Goal: Task Accomplishment & Management: Manage account settings

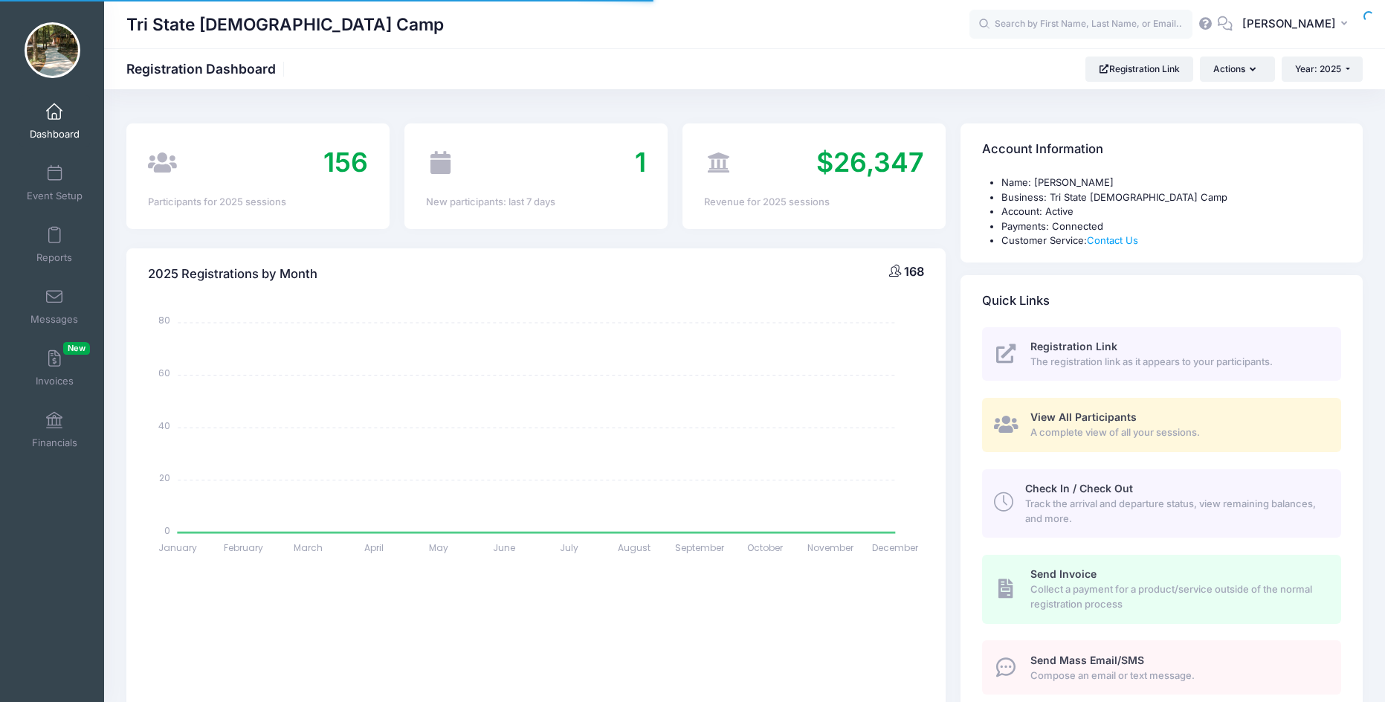
select select
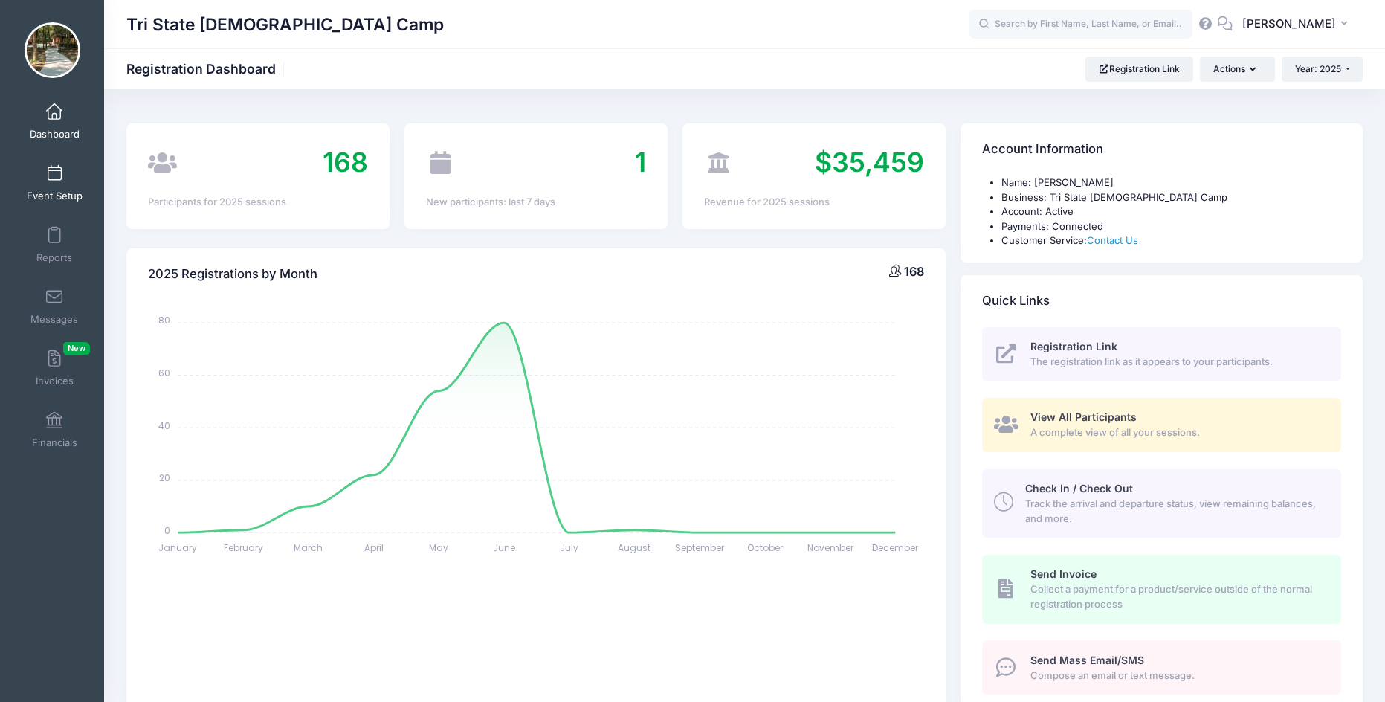
click at [54, 178] on span at bounding box center [54, 174] width 0 height 16
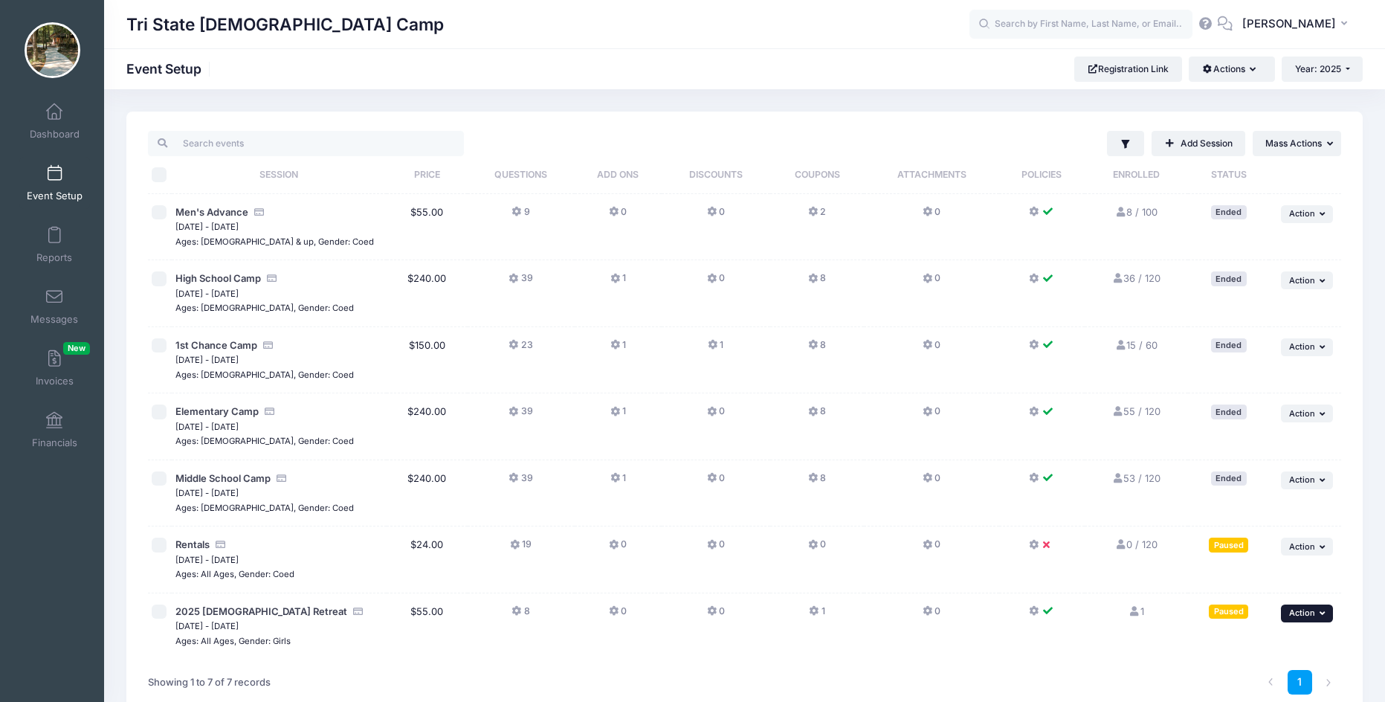
click at [1320, 610] on icon "button" at bounding box center [1324, 613] width 9 height 8
click at [1250, 494] on link "Resume Session" at bounding box center [1258, 495] width 135 height 28
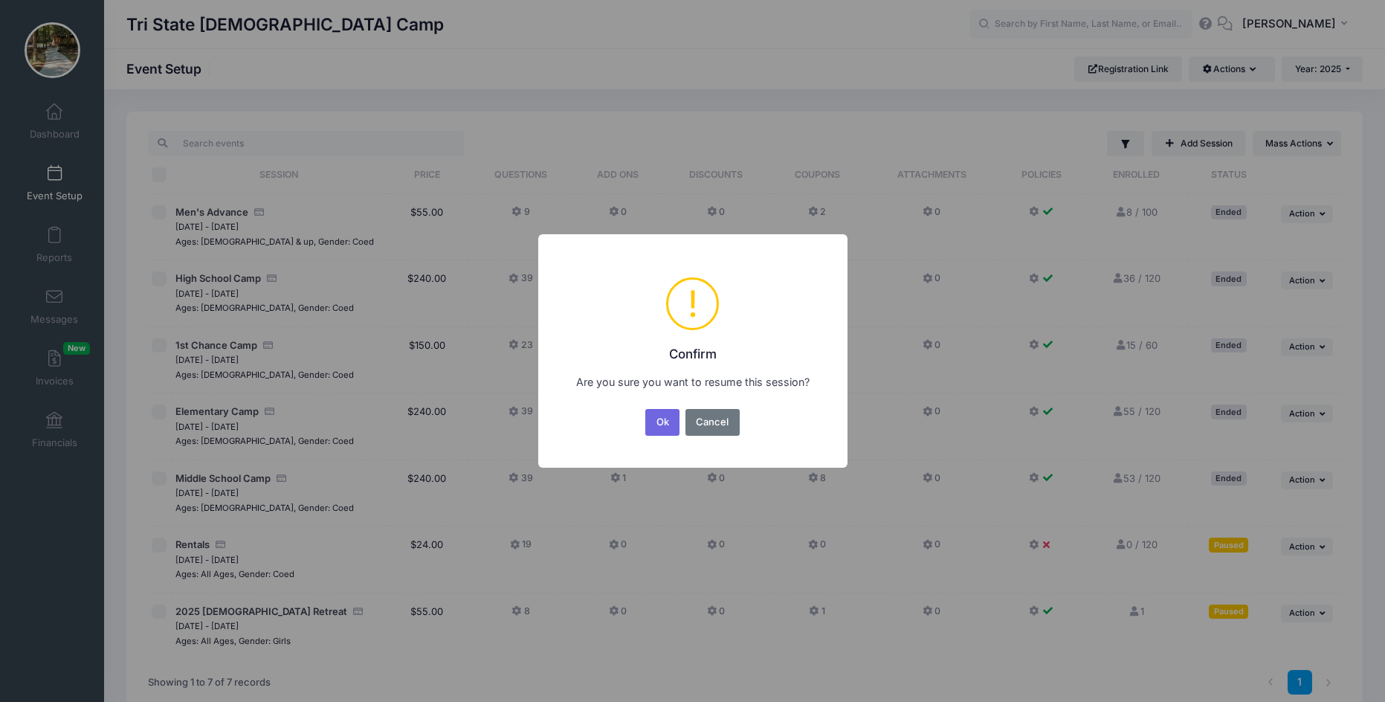
click at [661, 412] on button "Ok" at bounding box center [662, 422] width 34 height 27
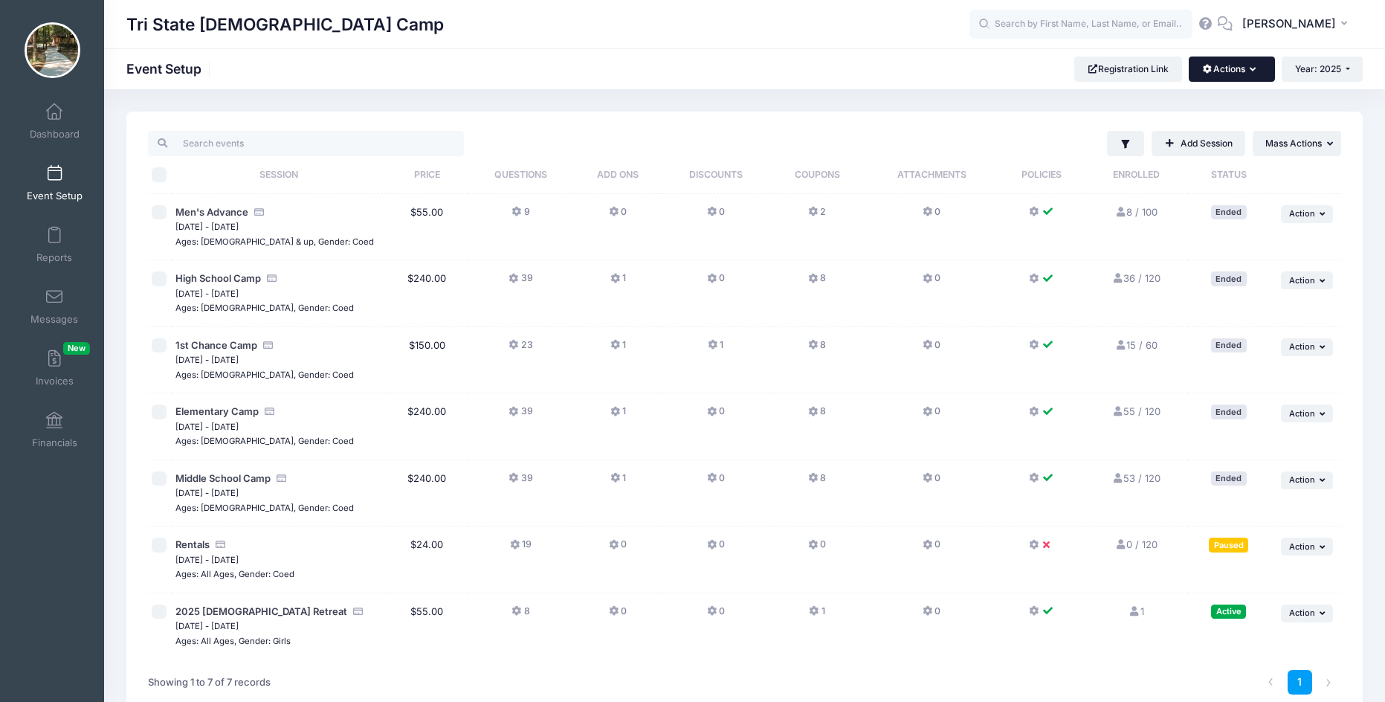
click at [1246, 72] on button "Actions" at bounding box center [1232, 69] width 86 height 25
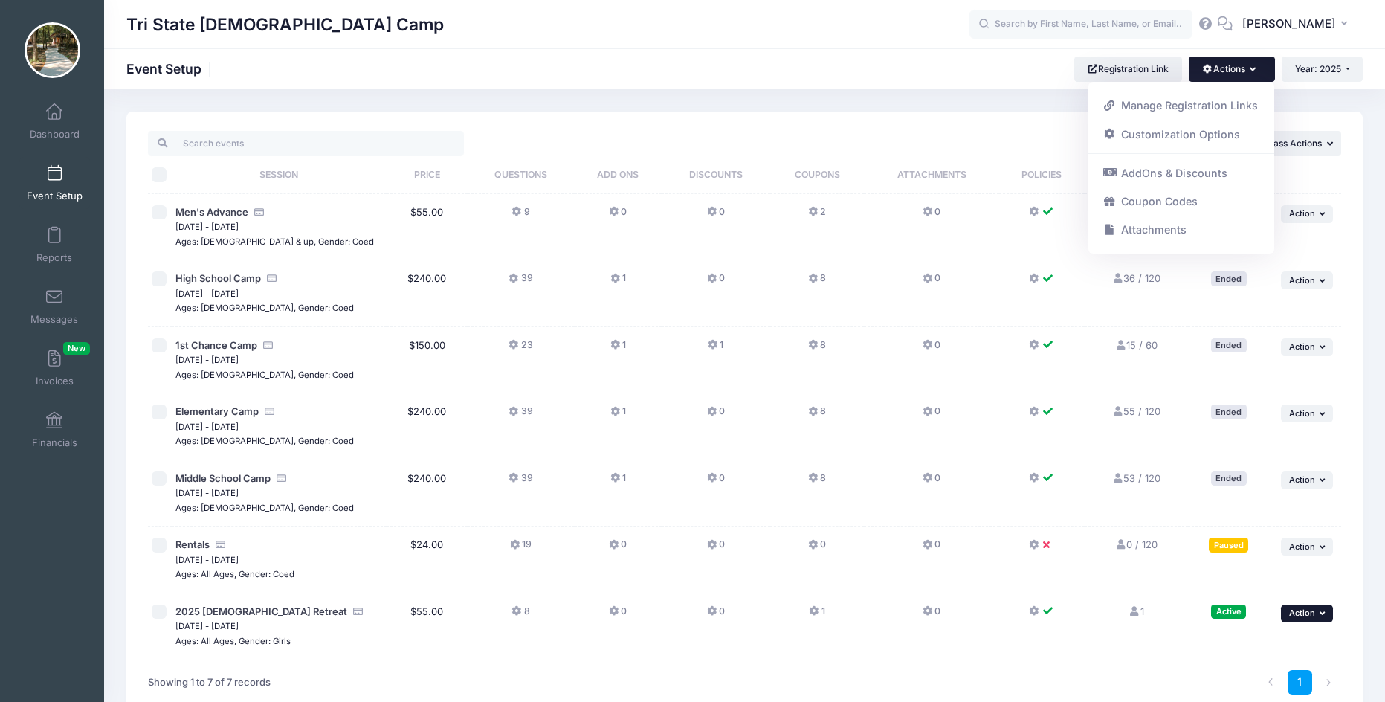
click at [1316, 615] on button "... Action" at bounding box center [1307, 614] width 52 height 18
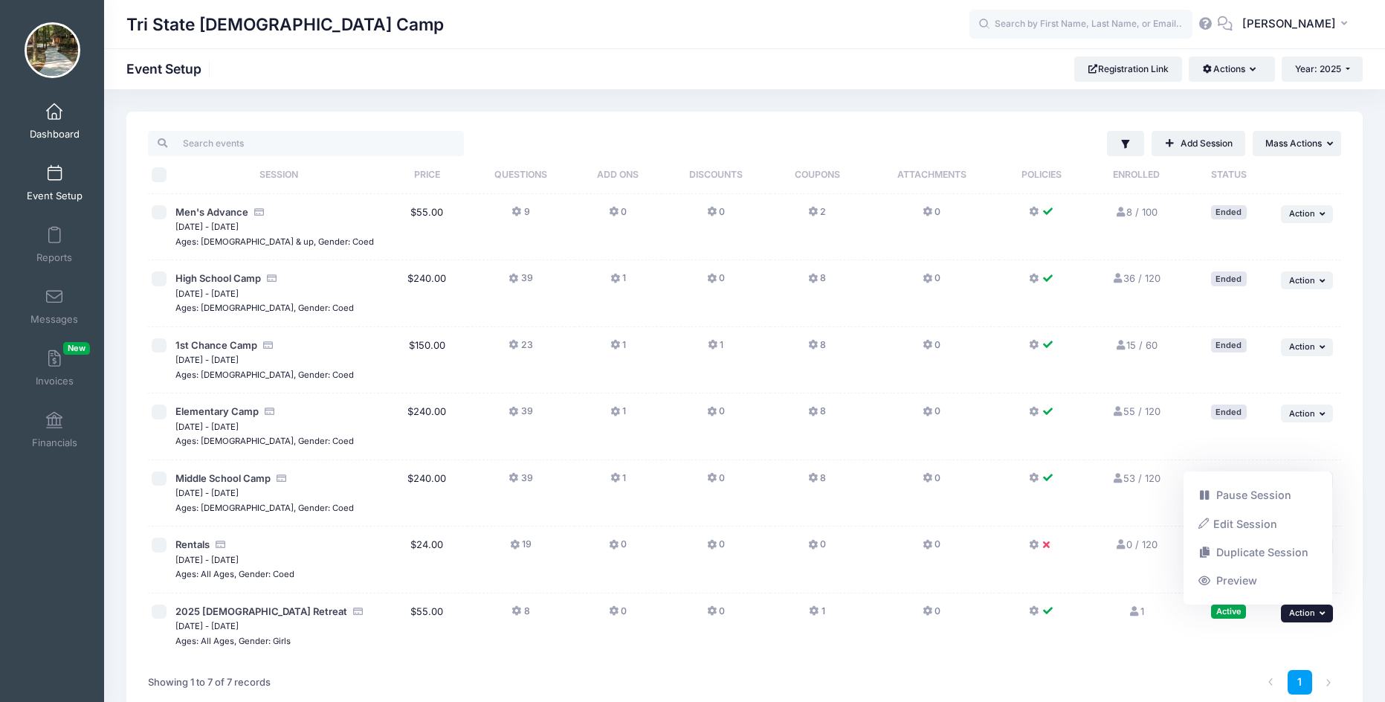
click at [54, 118] on span at bounding box center [54, 112] width 0 height 16
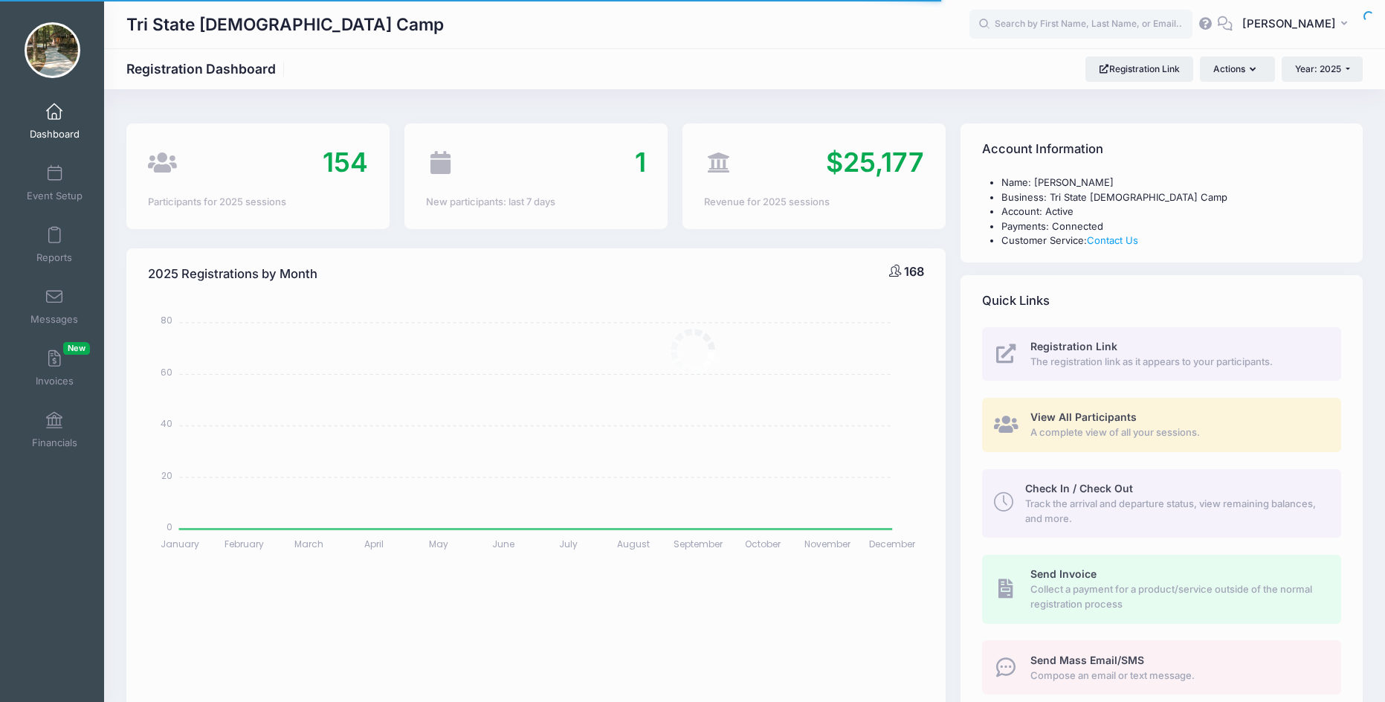
select select
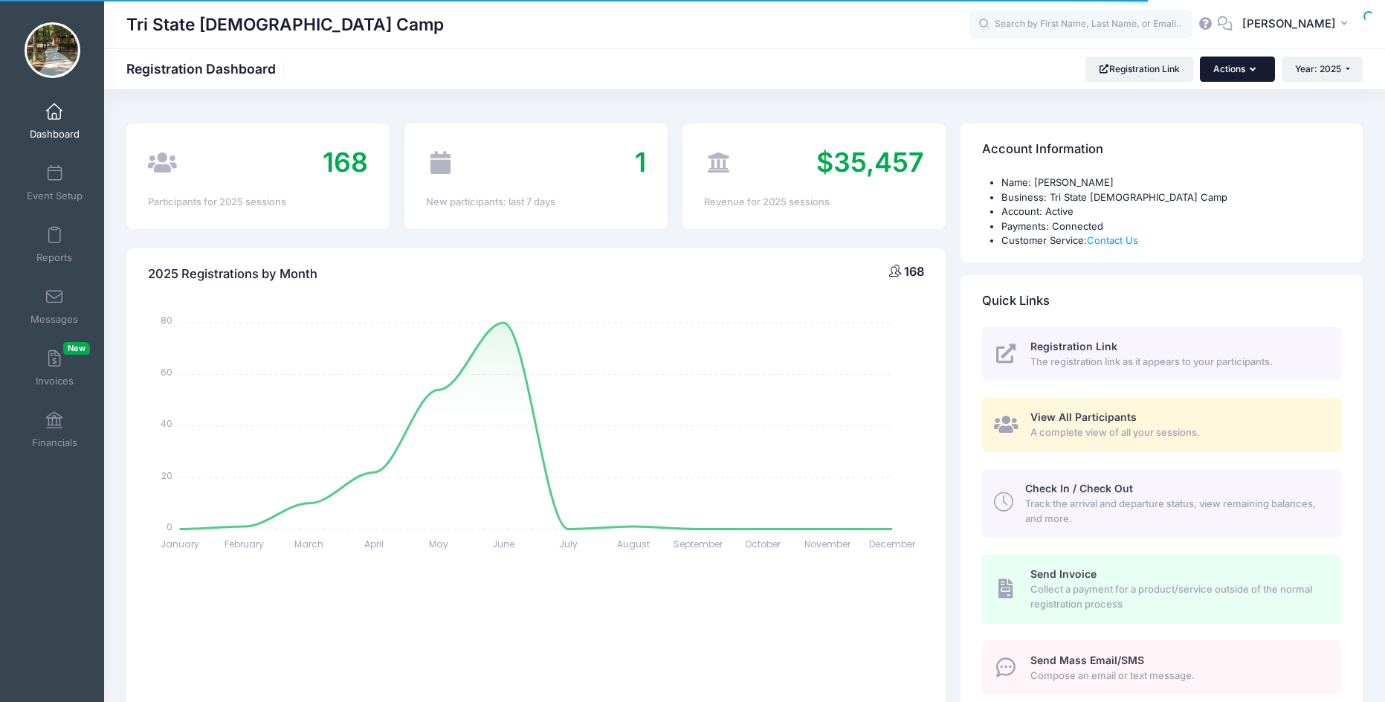
click at [1256, 65] on button "Actions" at bounding box center [1237, 69] width 74 height 25
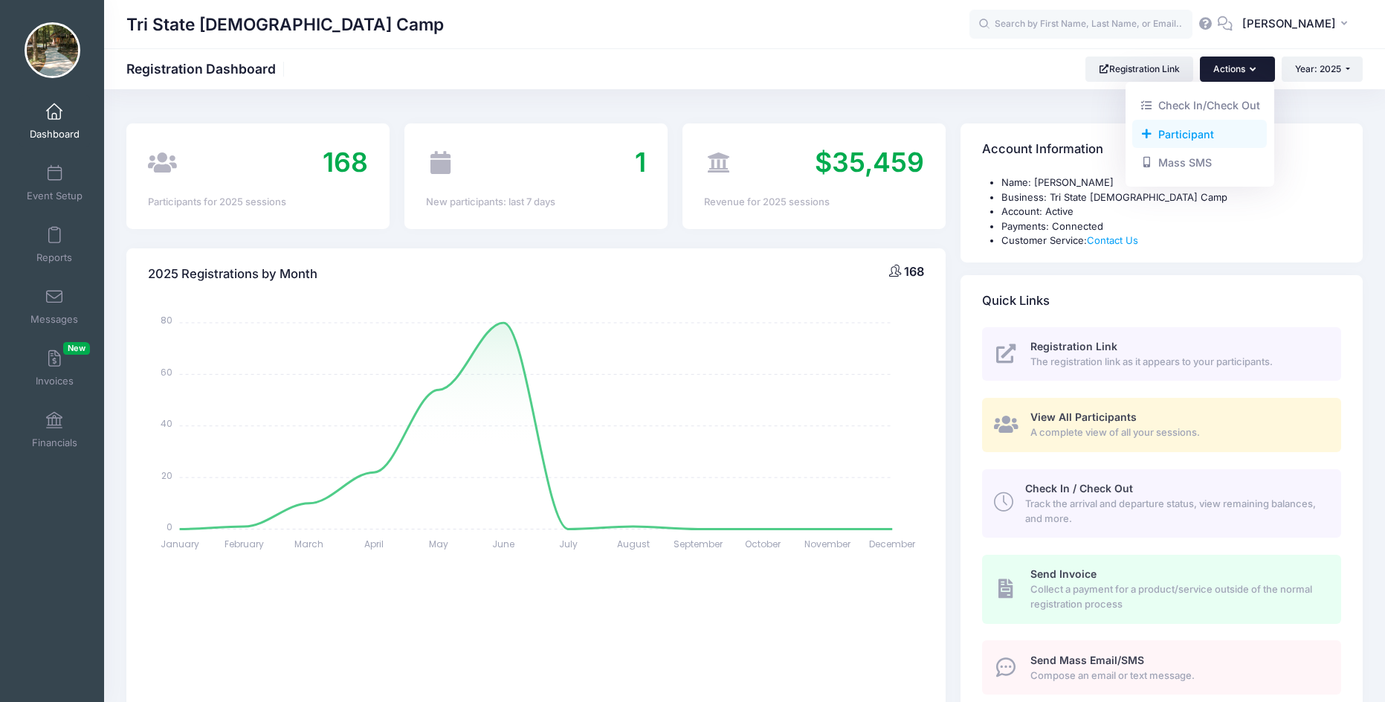
click at [1202, 131] on link "Participant" at bounding box center [1200, 134] width 135 height 28
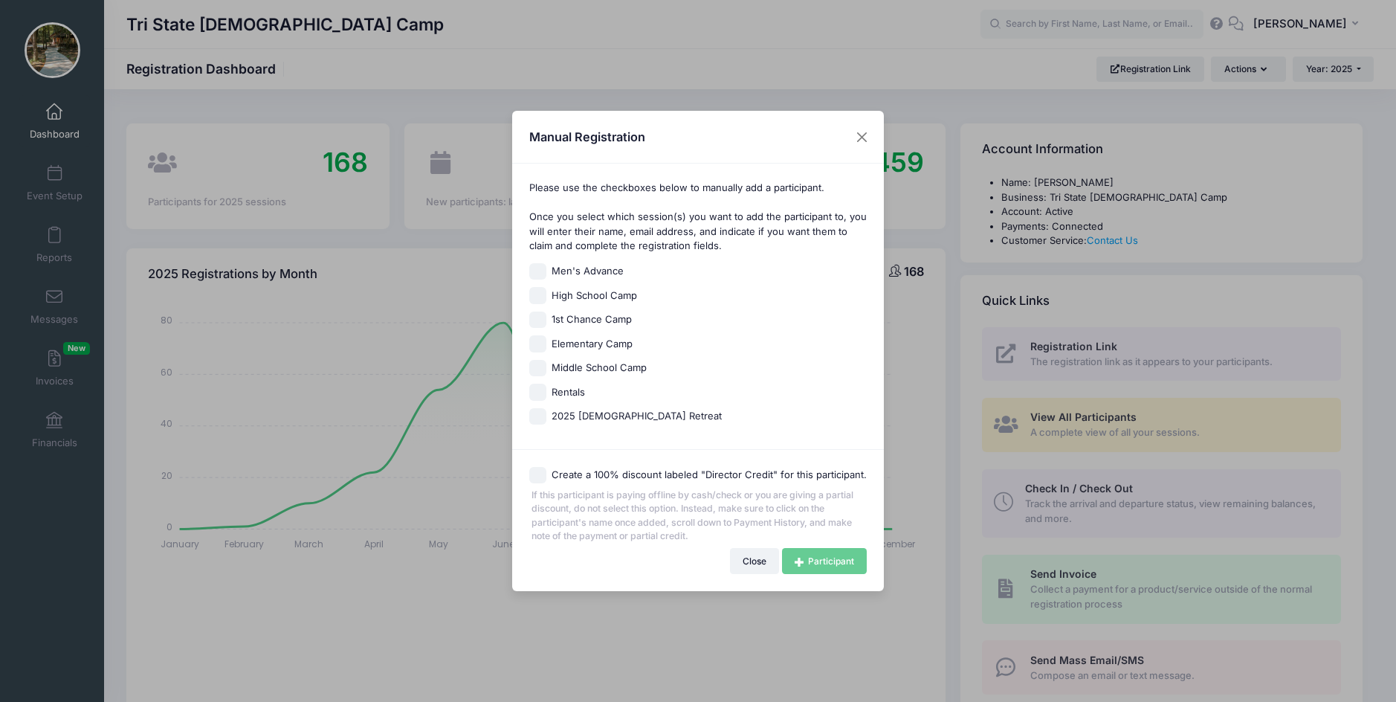
click at [543, 415] on input "2025 Ladies Retreat" at bounding box center [537, 416] width 17 height 17
checkbox input "true"
click at [807, 559] on link "Participant" at bounding box center [824, 560] width 85 height 25
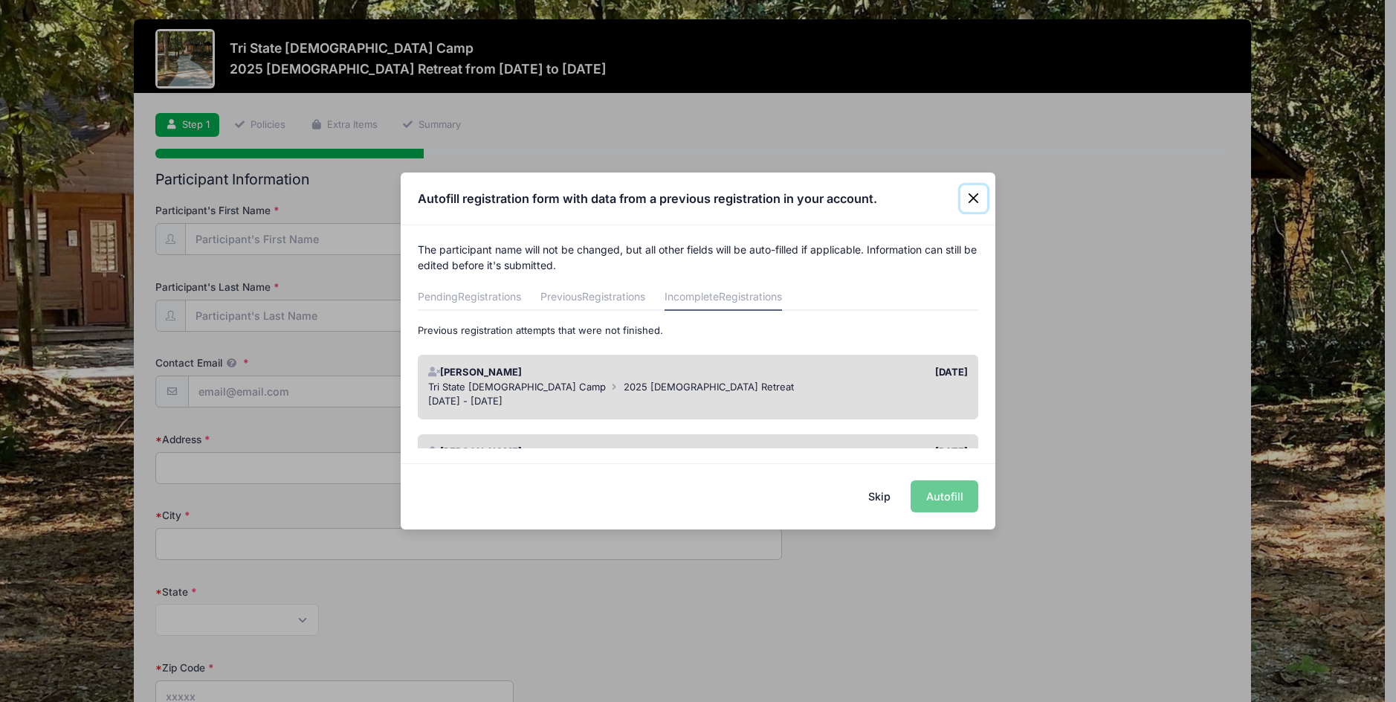
click at [977, 202] on button "Close" at bounding box center [974, 198] width 27 height 27
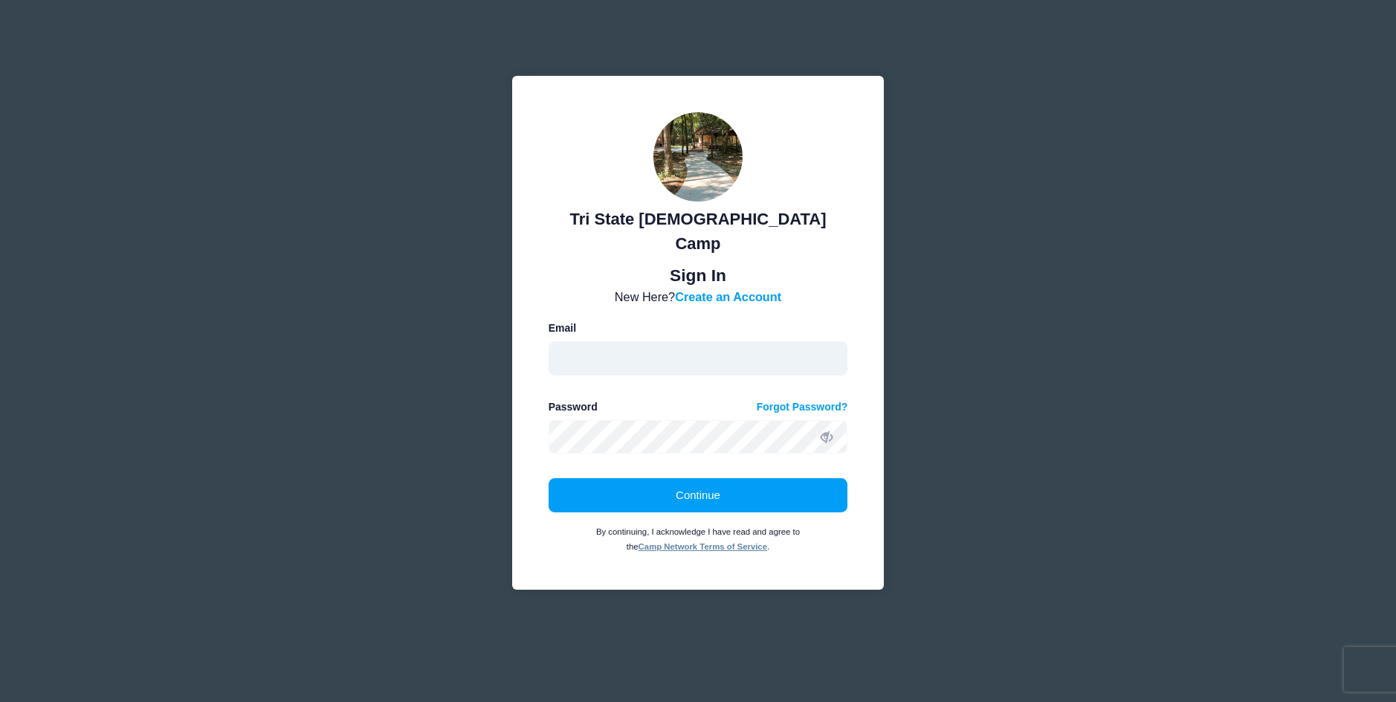
type input "[EMAIL_ADDRESS][DOMAIN_NAME]"
click at [687, 486] on button "Continue" at bounding box center [699, 495] width 300 height 34
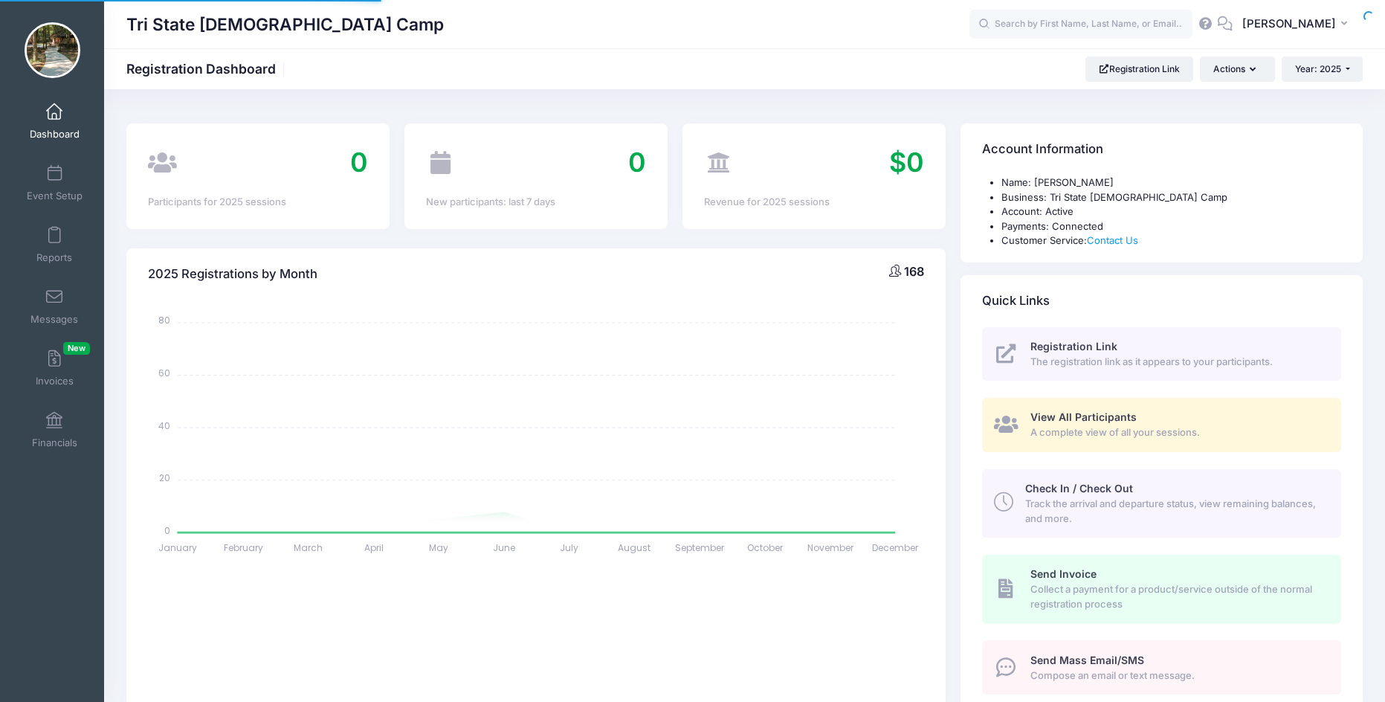
select select
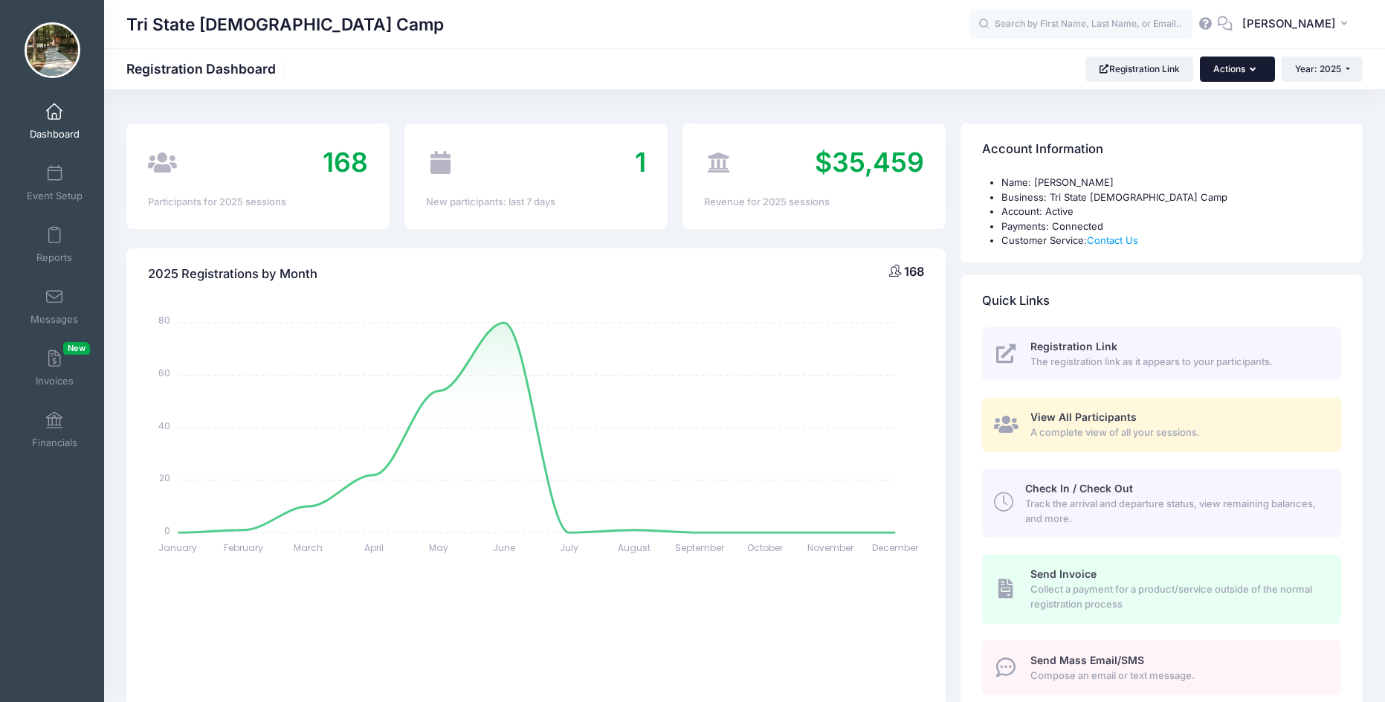
click at [1244, 71] on button "Actions" at bounding box center [1237, 69] width 74 height 25
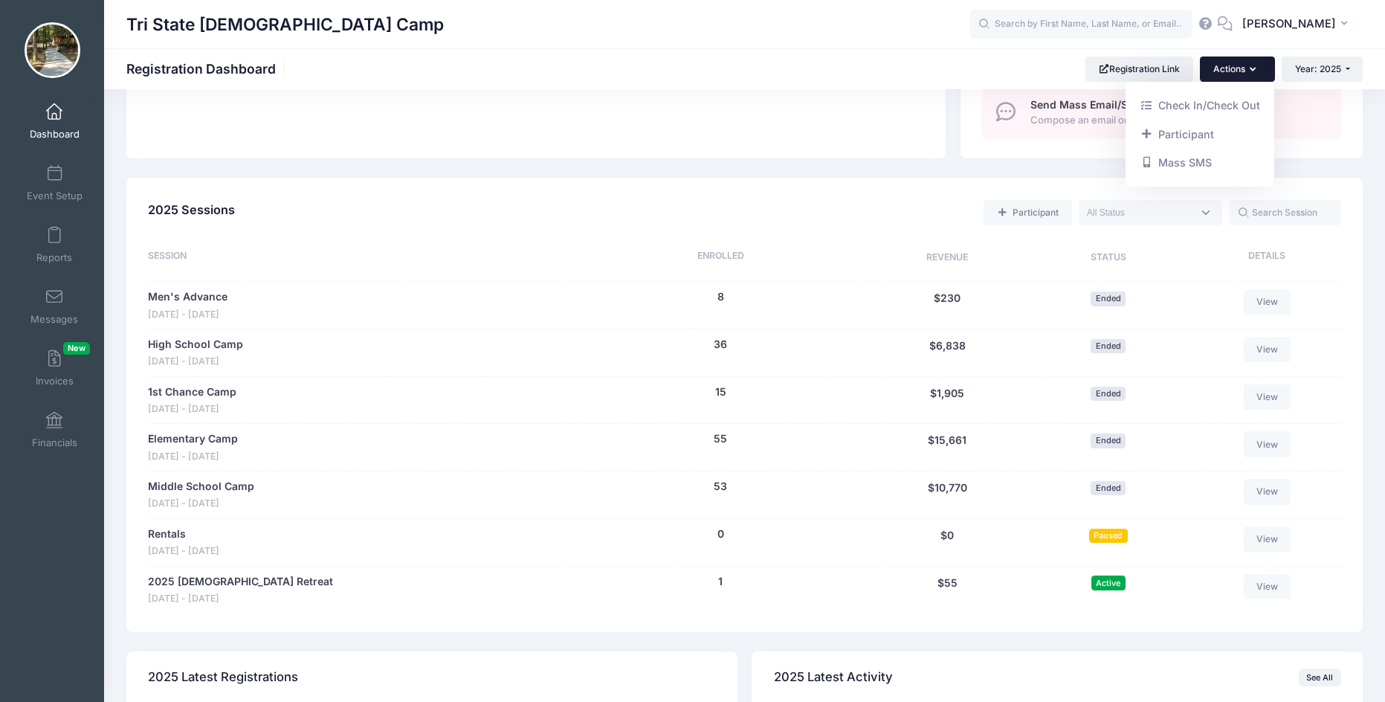
scroll to position [570, 0]
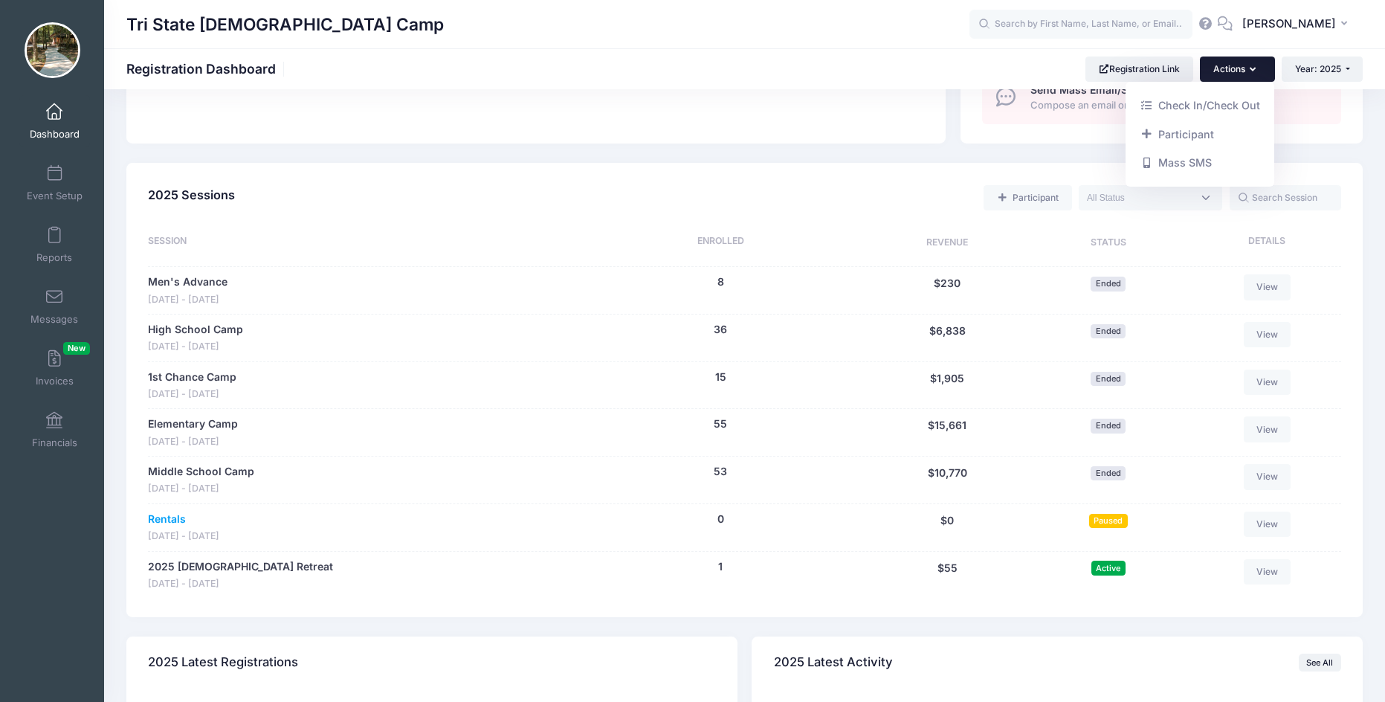
click at [160, 518] on link "Rentals" at bounding box center [167, 520] width 38 height 16
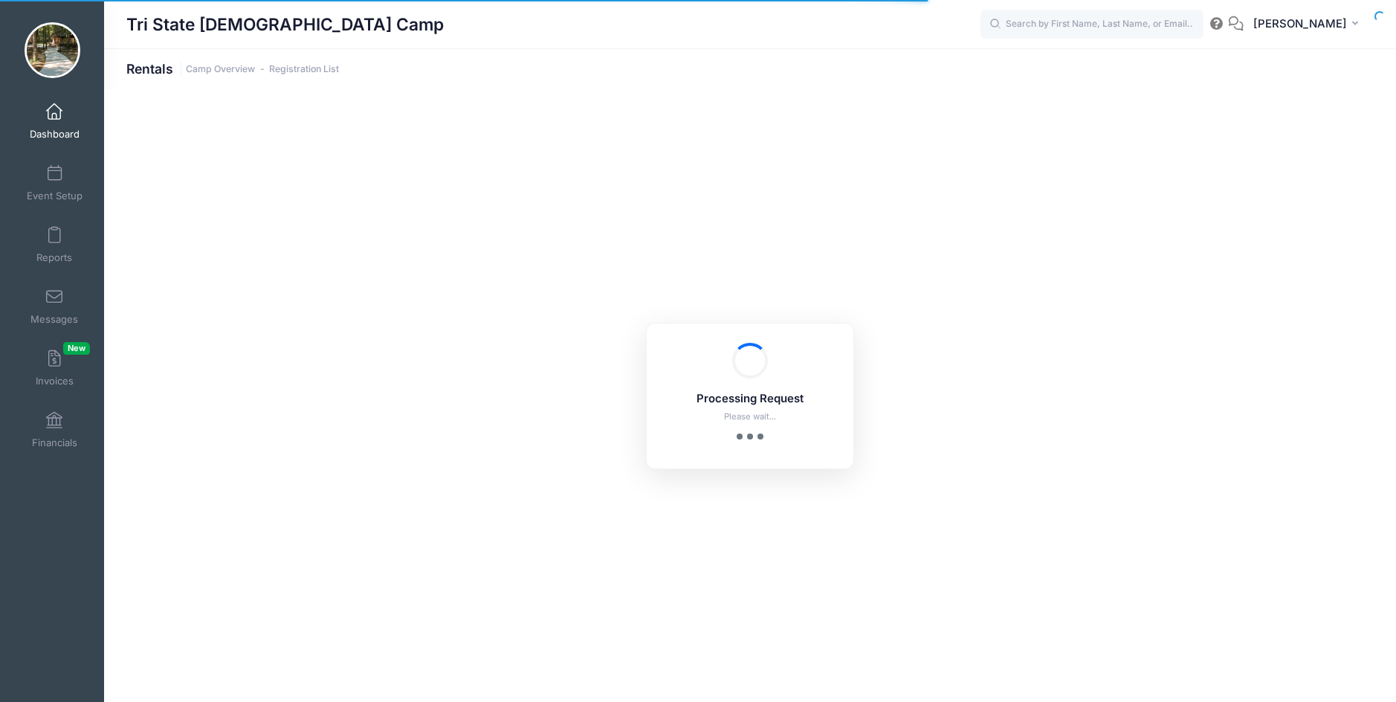
select select "10"
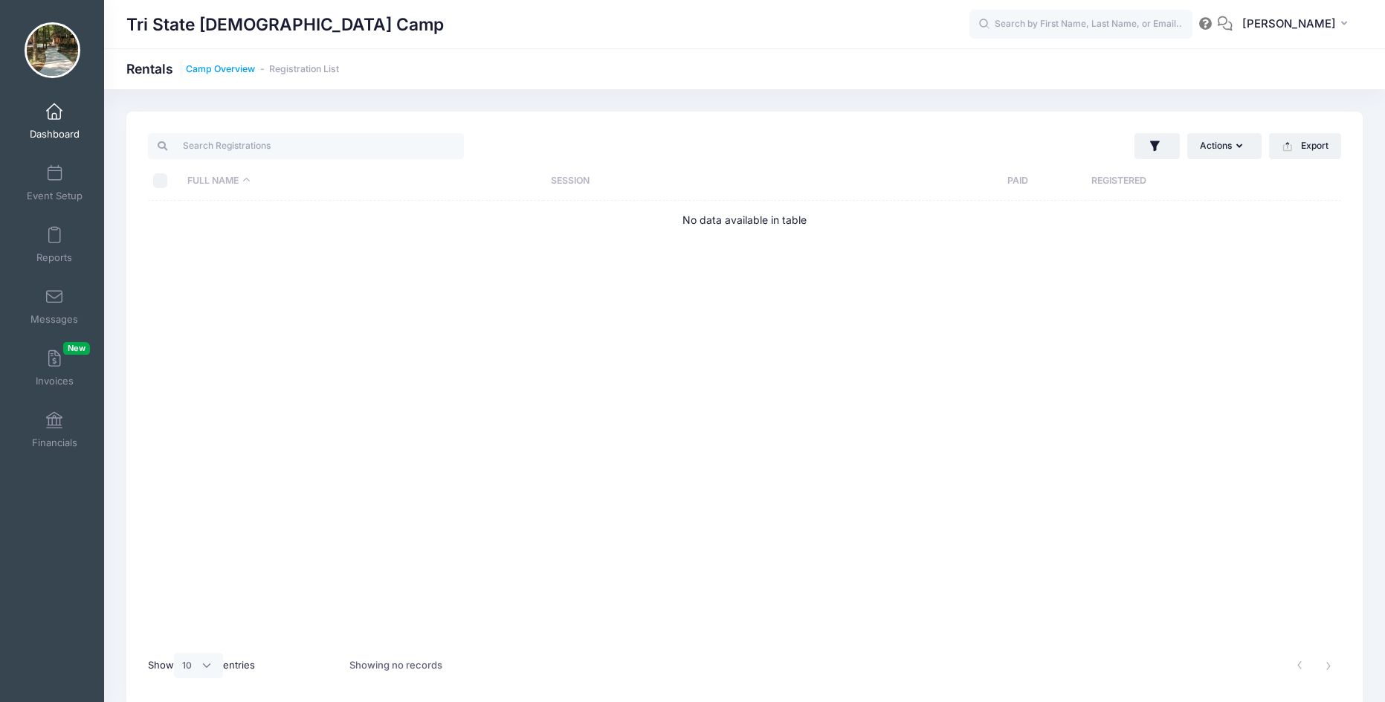
click at [224, 70] on link "Camp Overview" at bounding box center [220, 69] width 69 height 11
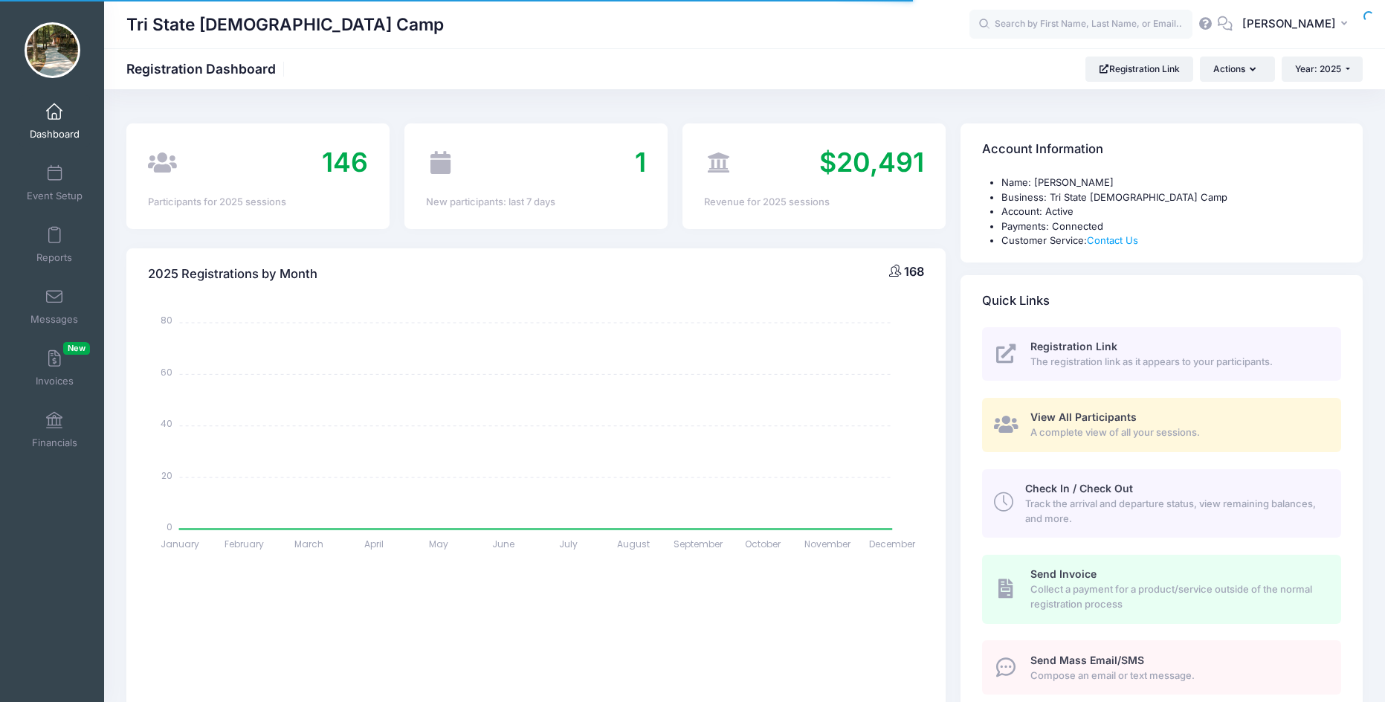
select select
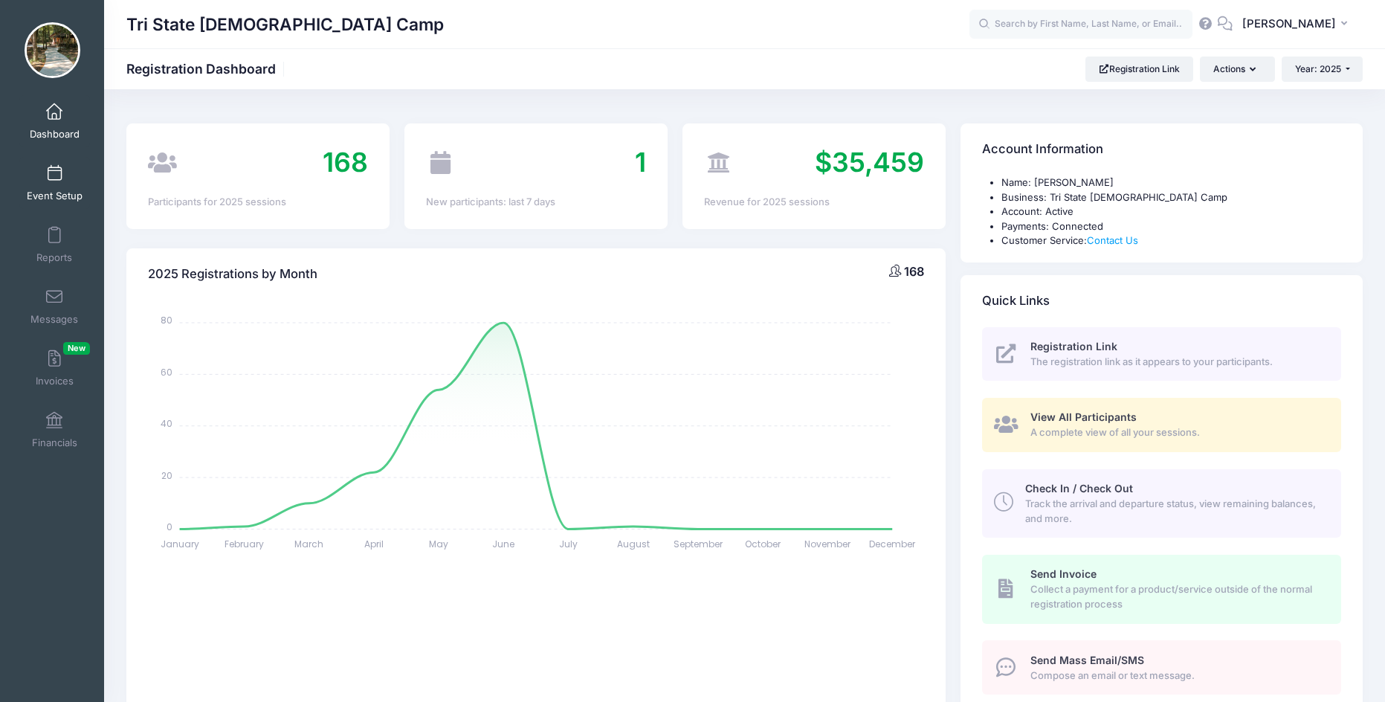
click at [59, 177] on link "Event Setup" at bounding box center [54, 183] width 71 height 52
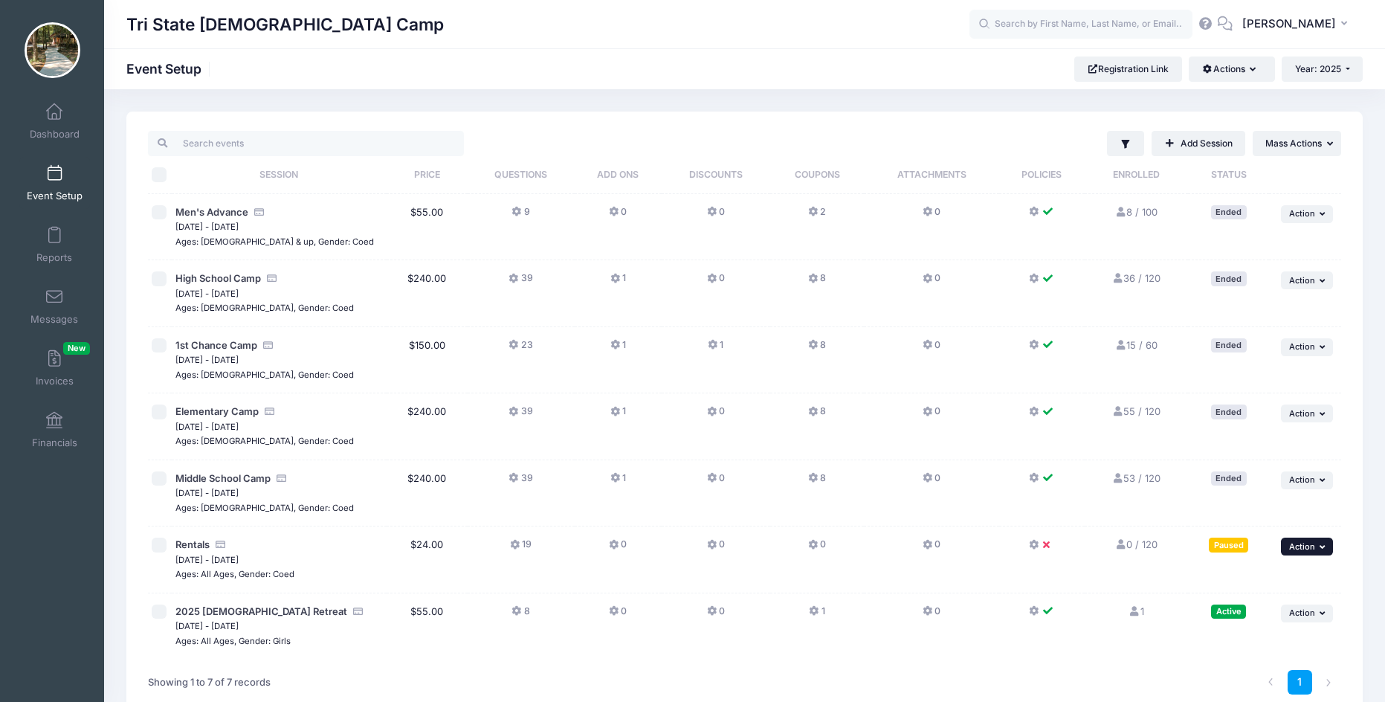
click at [1312, 544] on span "Action" at bounding box center [1302, 546] width 26 height 10
click at [1258, 485] on link "Delete Session" at bounding box center [1258, 485] width 135 height 28
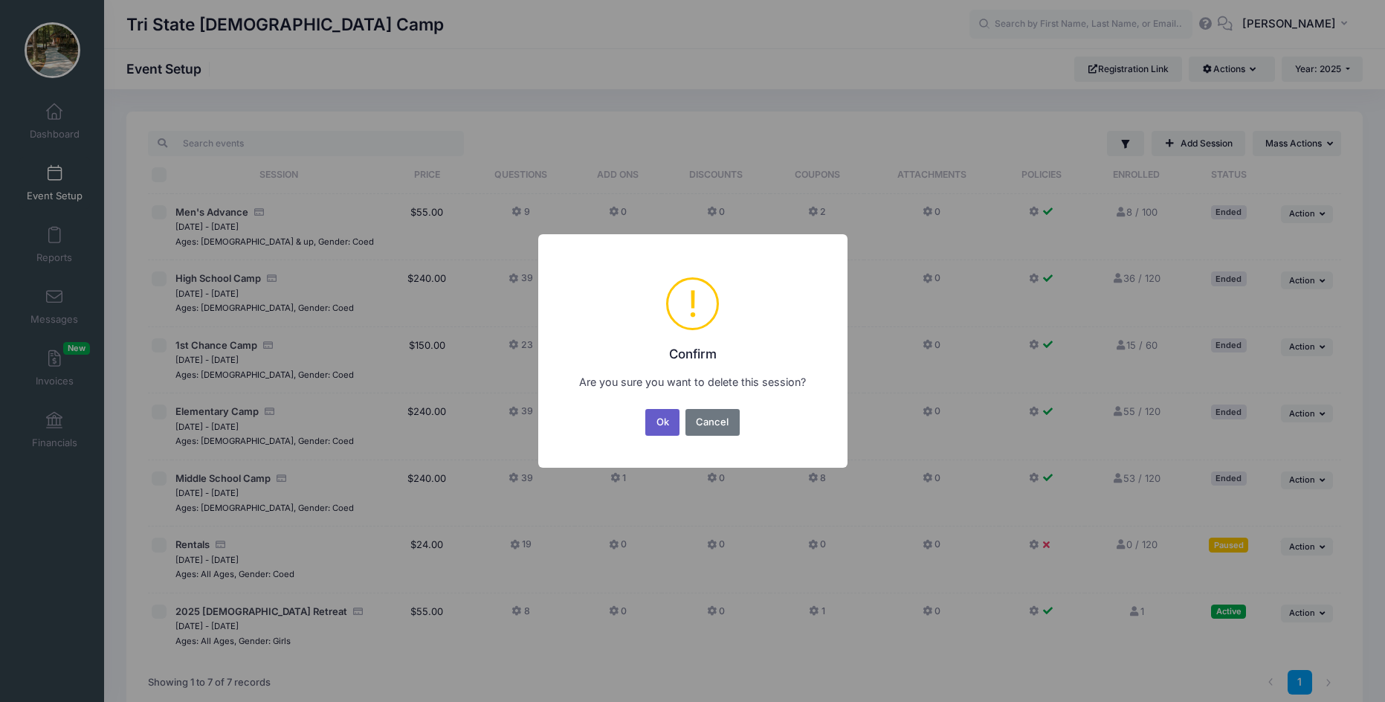
click at [676, 420] on button "Ok" at bounding box center [662, 422] width 34 height 27
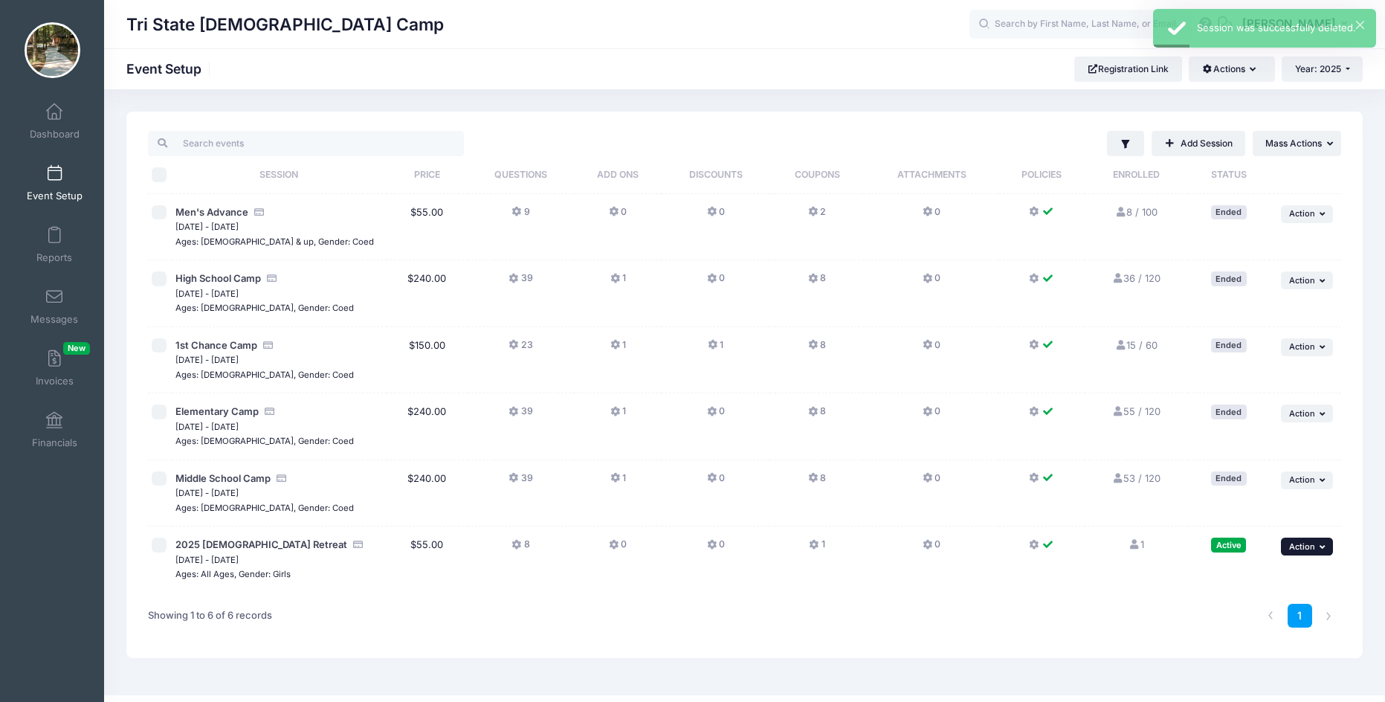
click at [1325, 545] on icon "button" at bounding box center [1324, 547] width 9 height 8
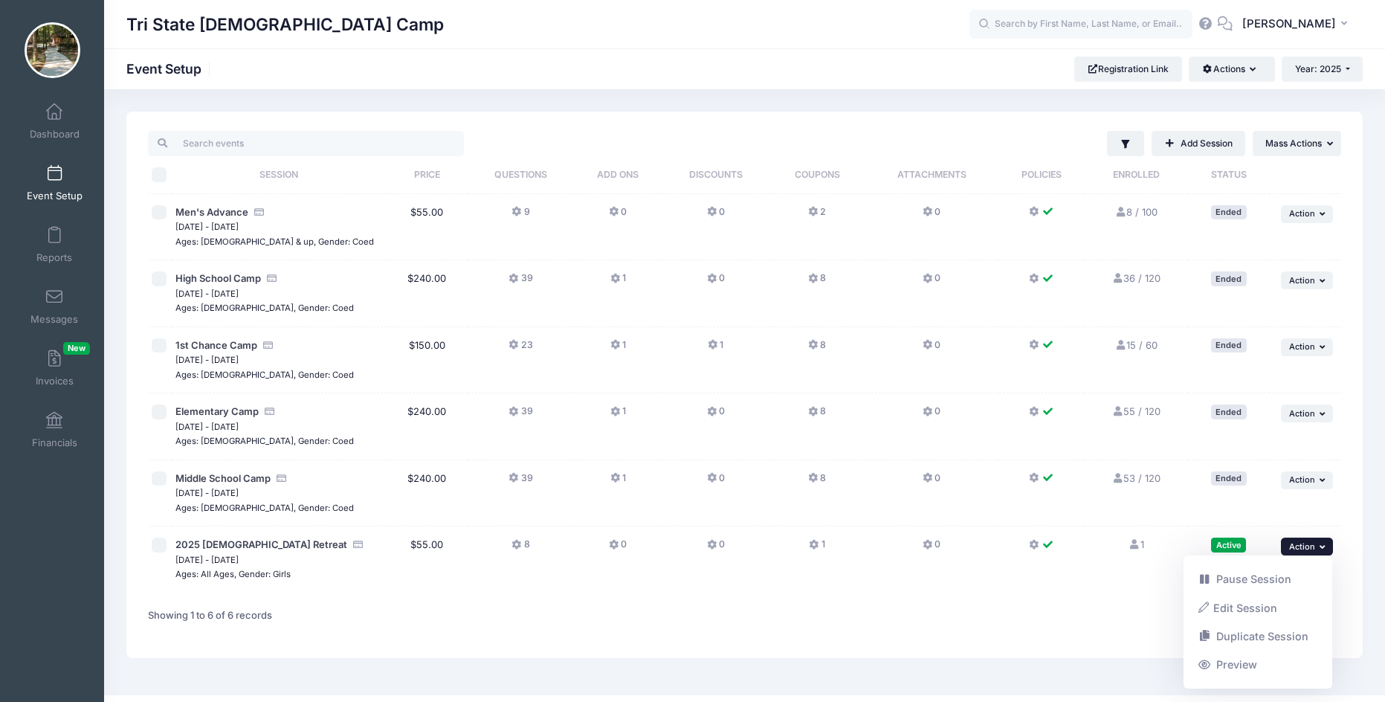
click at [857, 607] on div "1" at bounding box center [996, 616] width 704 height 47
click at [1322, 548] on icon "button" at bounding box center [1324, 547] width 9 height 8
click at [1329, 144] on icon "button" at bounding box center [1332, 144] width 10 height 10
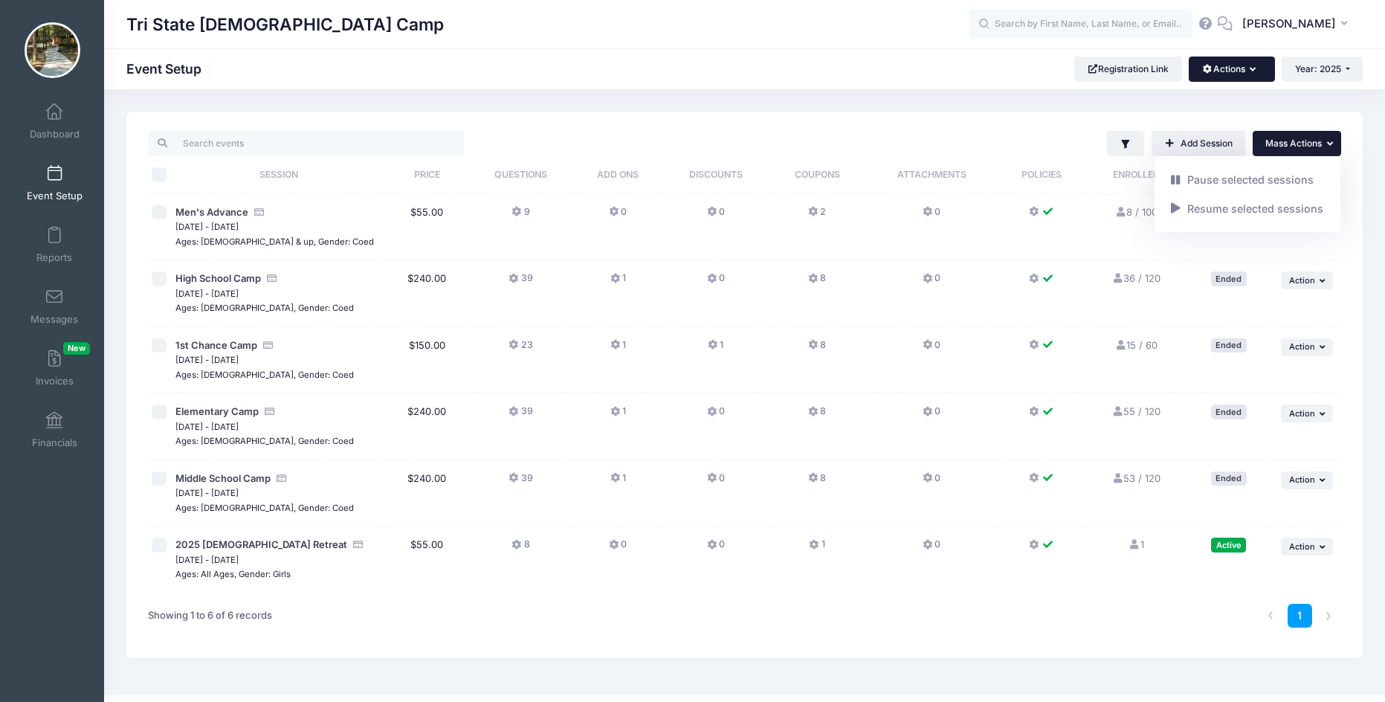
click at [1253, 70] on icon "button" at bounding box center [1256, 70] width 12 height 0
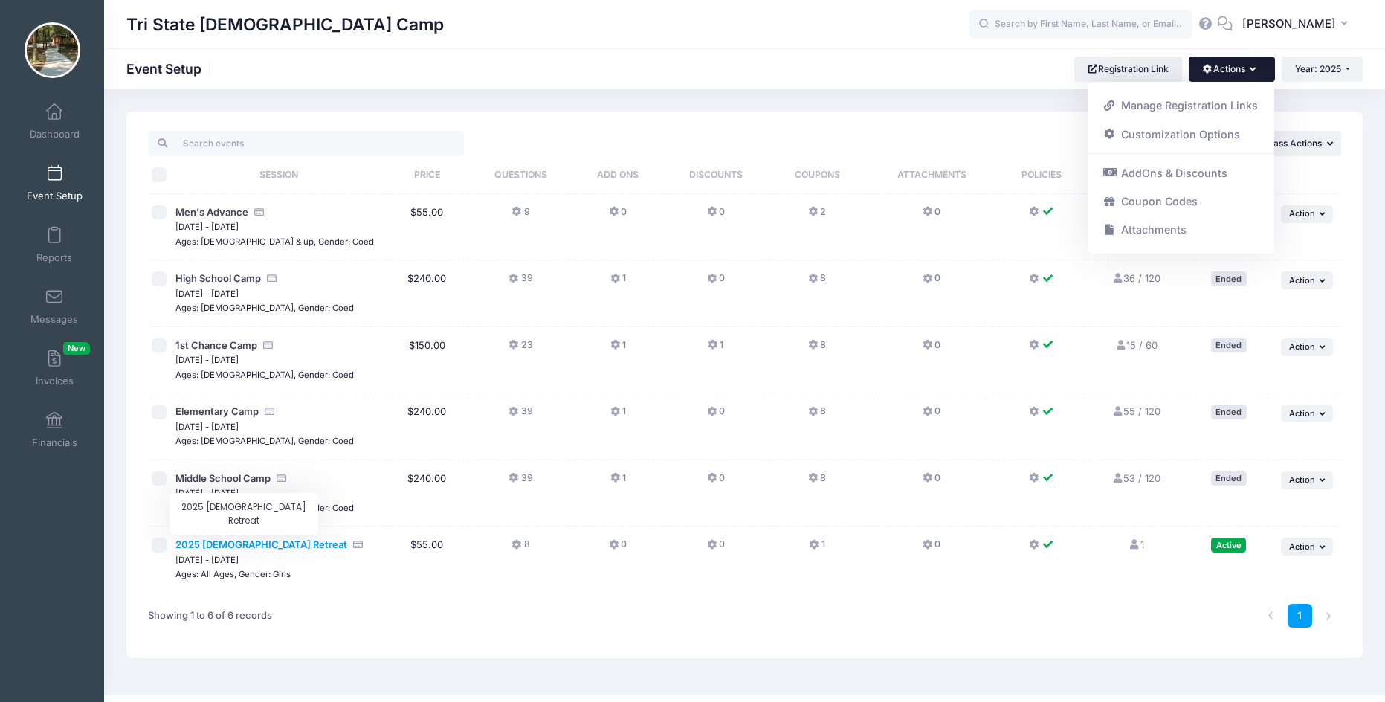
click at [199, 544] on span "2025 [DEMOGRAPHIC_DATA] Retreat" at bounding box center [261, 544] width 172 height 12
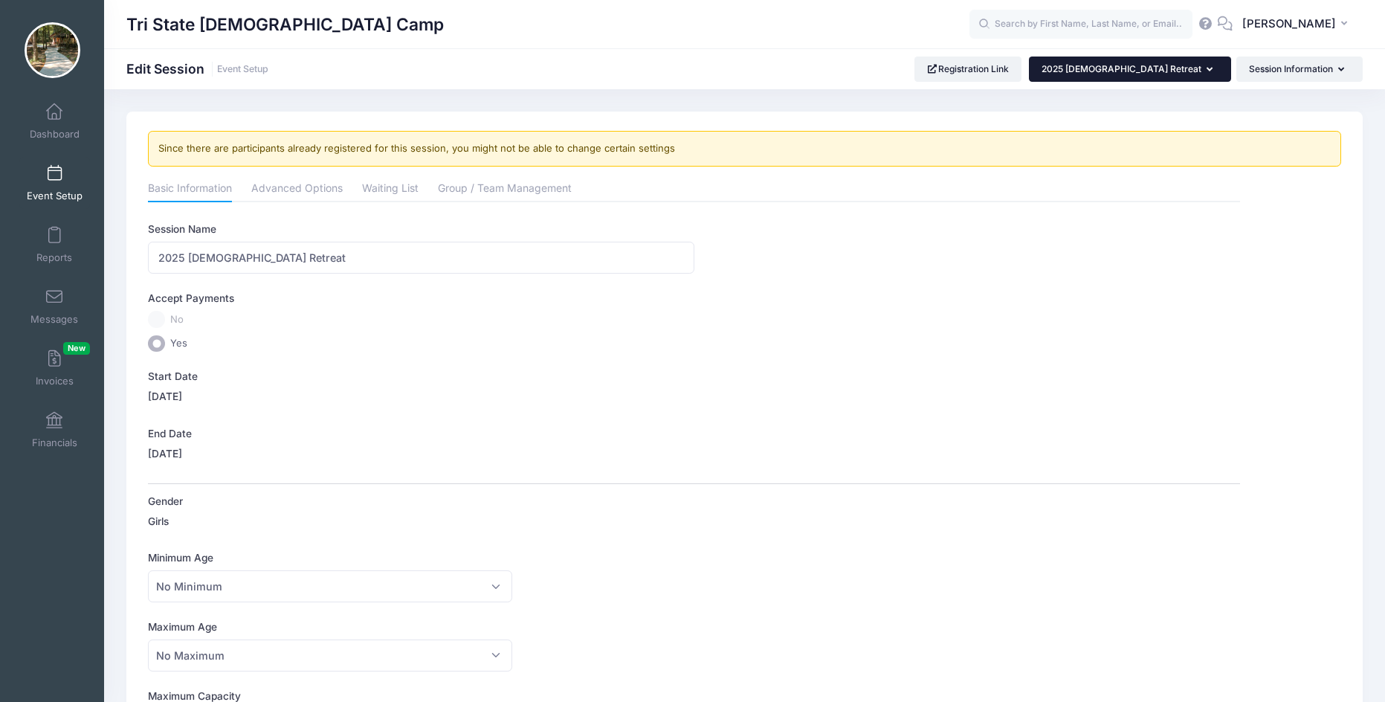
click at [1203, 68] on button "2025 [DEMOGRAPHIC_DATA] Retreat" at bounding box center [1130, 69] width 202 height 25
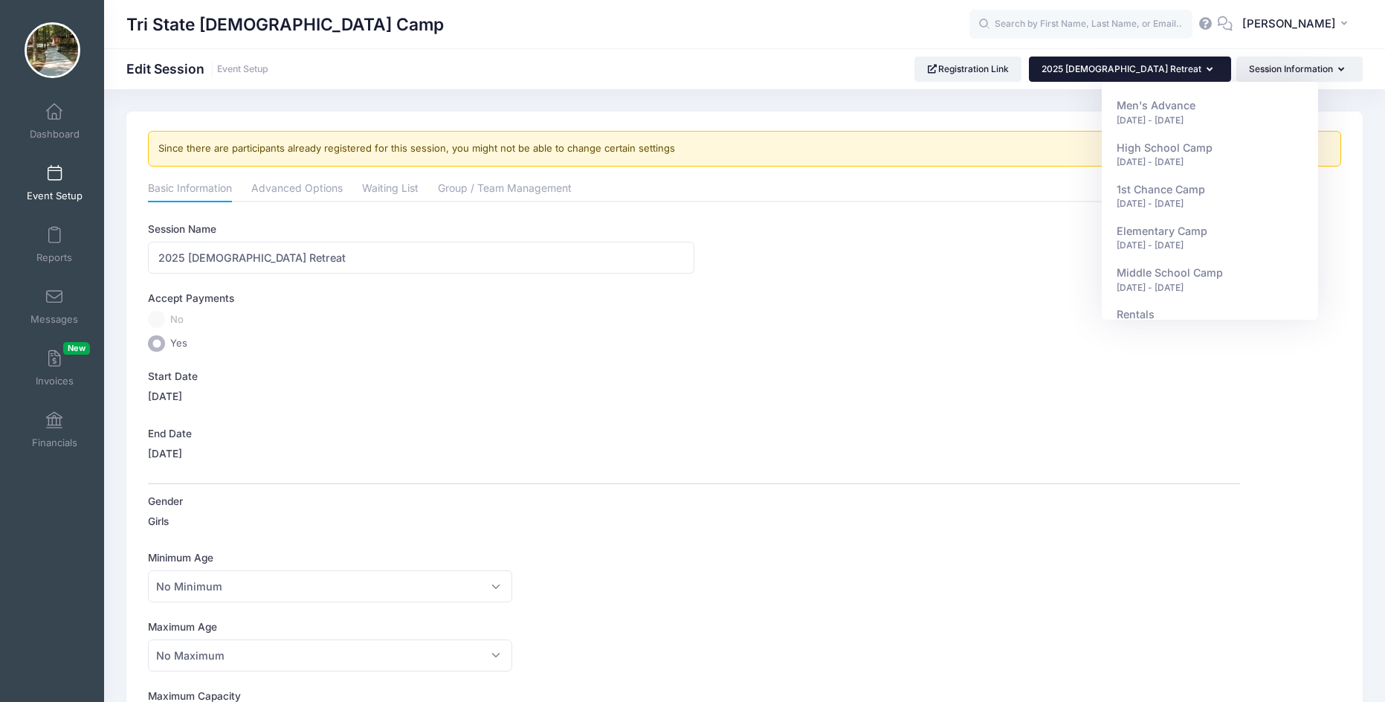
click at [54, 176] on span at bounding box center [54, 174] width 0 height 16
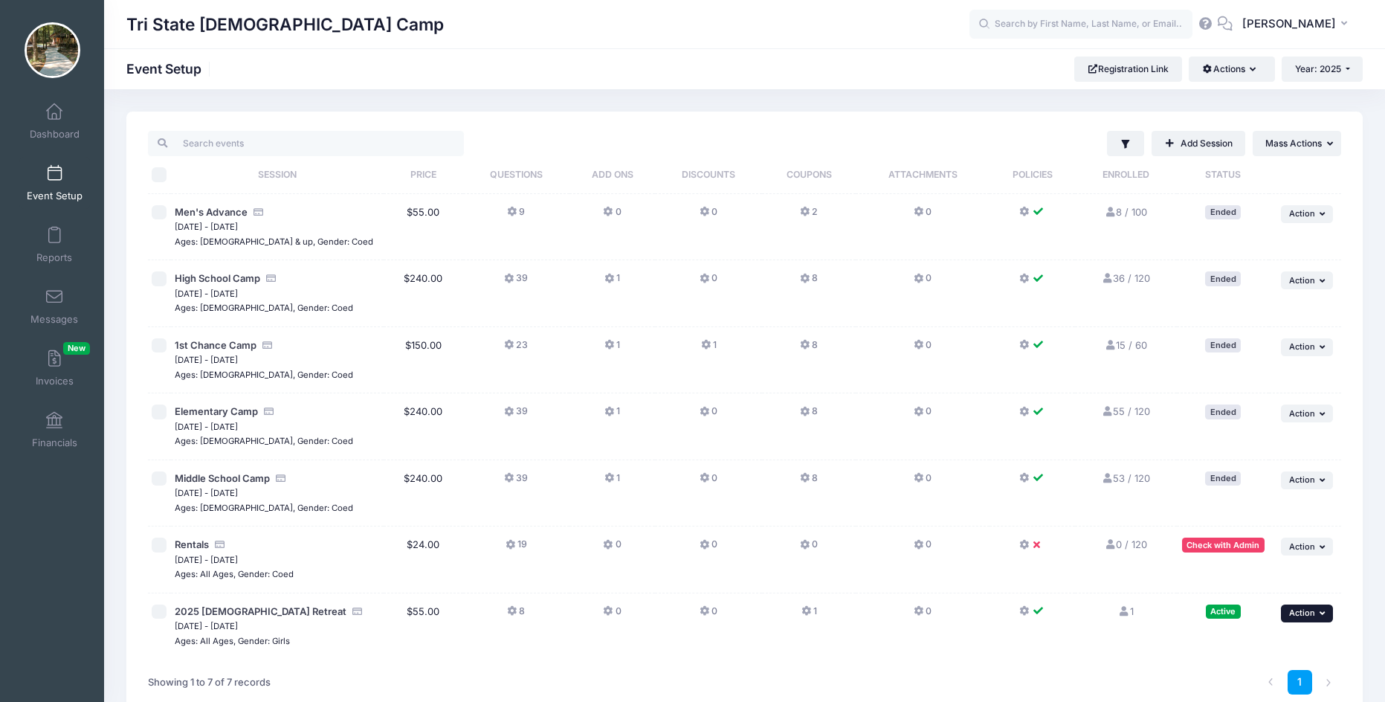
click at [1310, 611] on span "Action" at bounding box center [1302, 613] width 26 height 10
click at [62, 128] on span "Dashboard" at bounding box center [55, 134] width 50 height 13
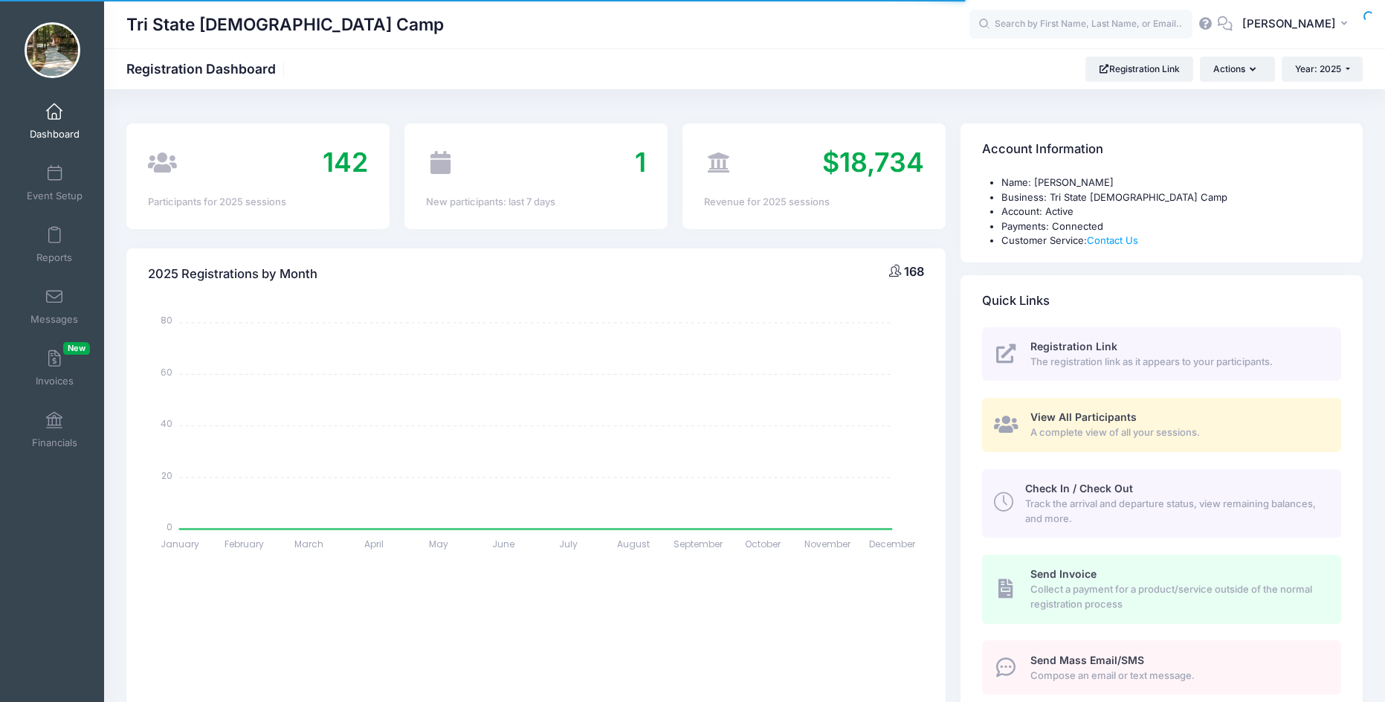
select select
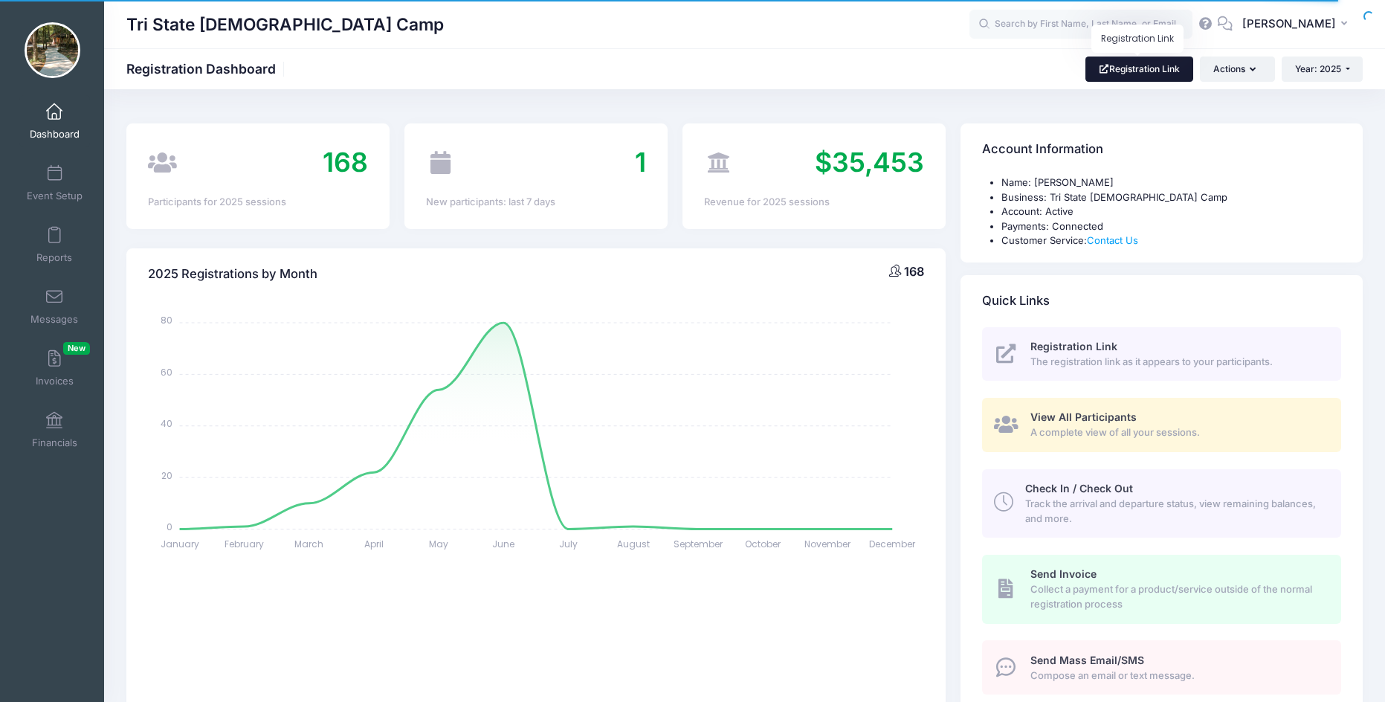
click at [1168, 74] on link "Registration Link" at bounding box center [1140, 69] width 108 height 25
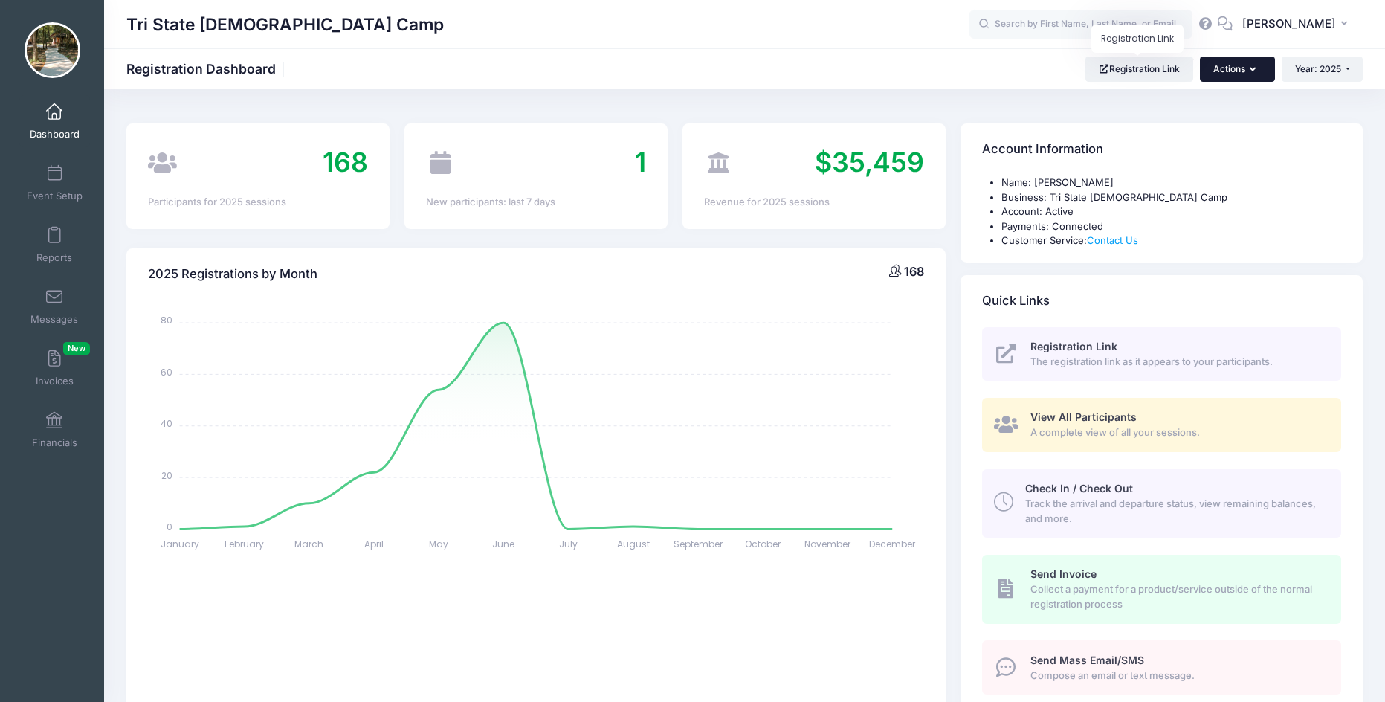
click at [1241, 69] on button "Actions" at bounding box center [1237, 69] width 74 height 25
click at [1133, 65] on link "Registration Link" at bounding box center [1140, 69] width 108 height 25
click at [1077, 349] on span "Registration Link" at bounding box center [1074, 346] width 87 height 13
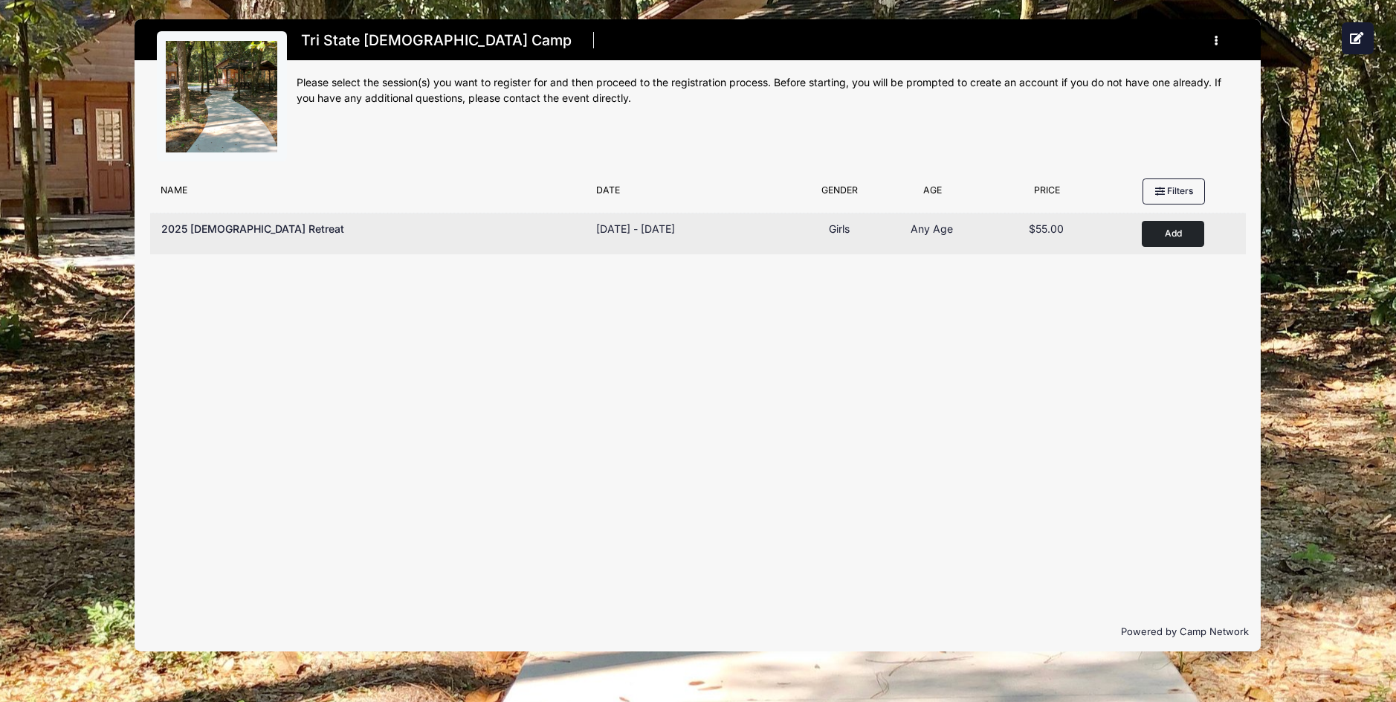
click at [235, 227] on span "2025 Ladies Retreat" at bounding box center [252, 228] width 183 height 13
click at [1173, 228] on button "Add to Cart" at bounding box center [1173, 234] width 62 height 26
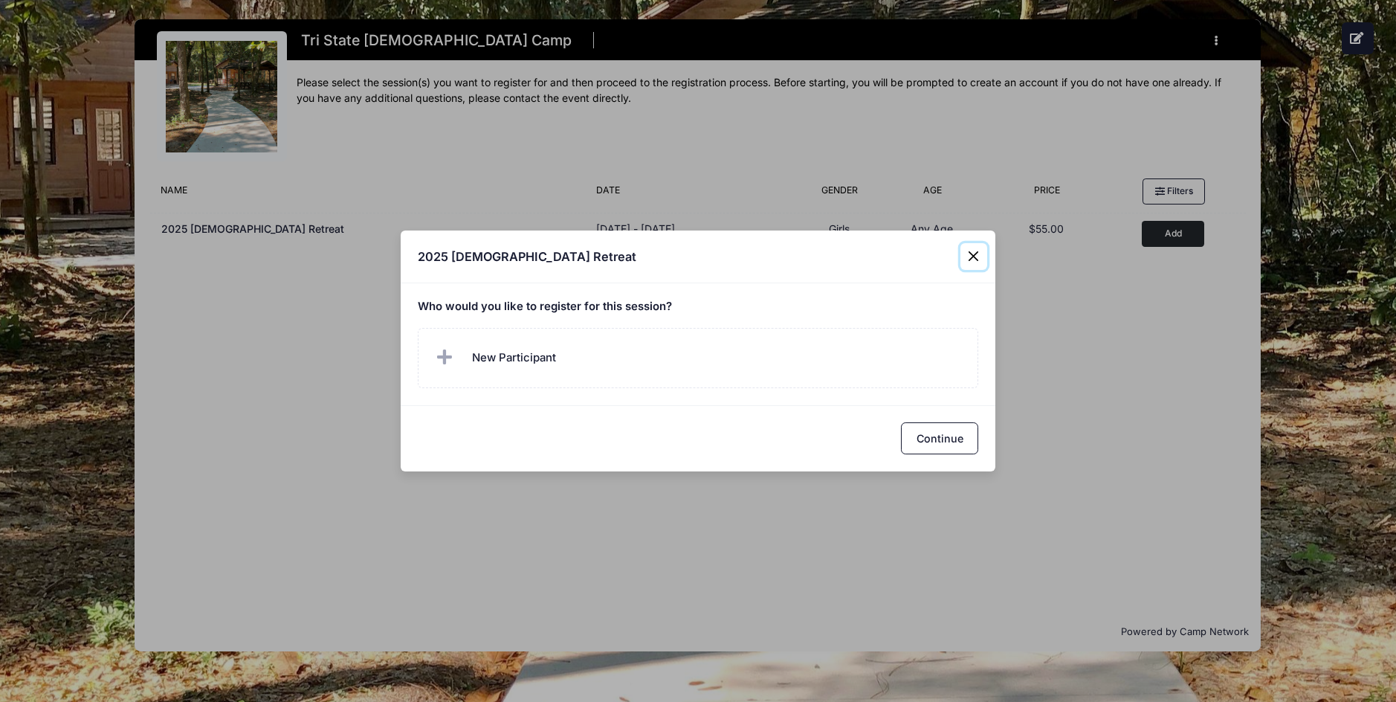
click at [979, 252] on button "Close" at bounding box center [974, 256] width 27 height 27
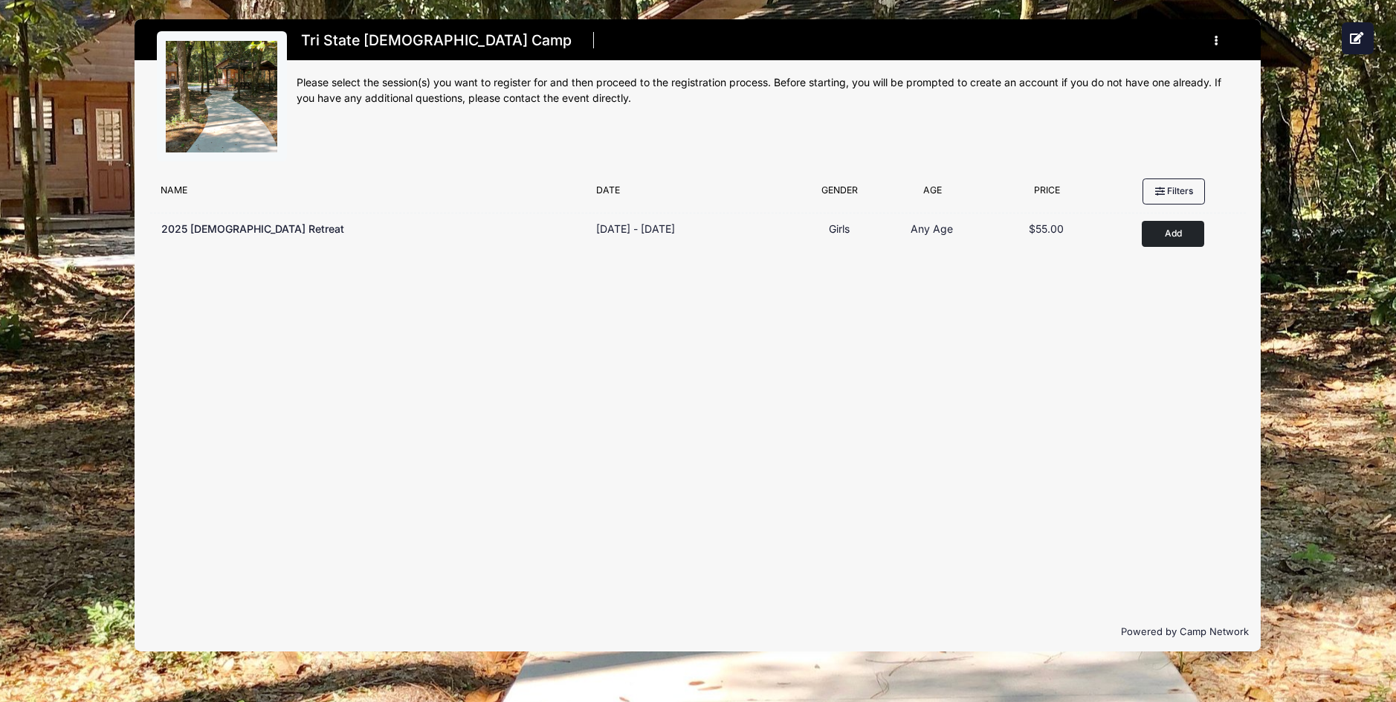
drag, startPoint x: 243, startPoint y: 232, endPoint x: 1223, endPoint y: 36, distance: 999.5
click at [1223, 36] on button "button" at bounding box center [1219, 41] width 40 height 26
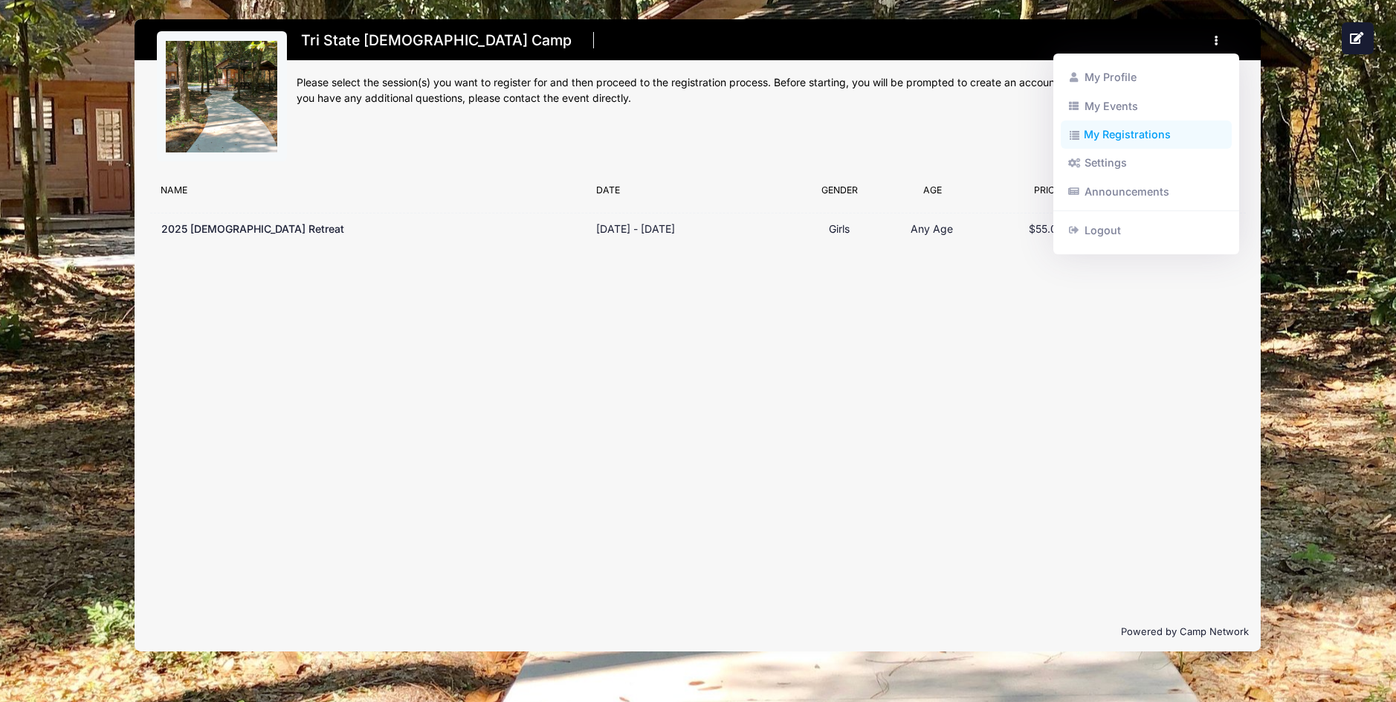
click at [1135, 135] on link "My Registrations" at bounding box center [1147, 134] width 172 height 28
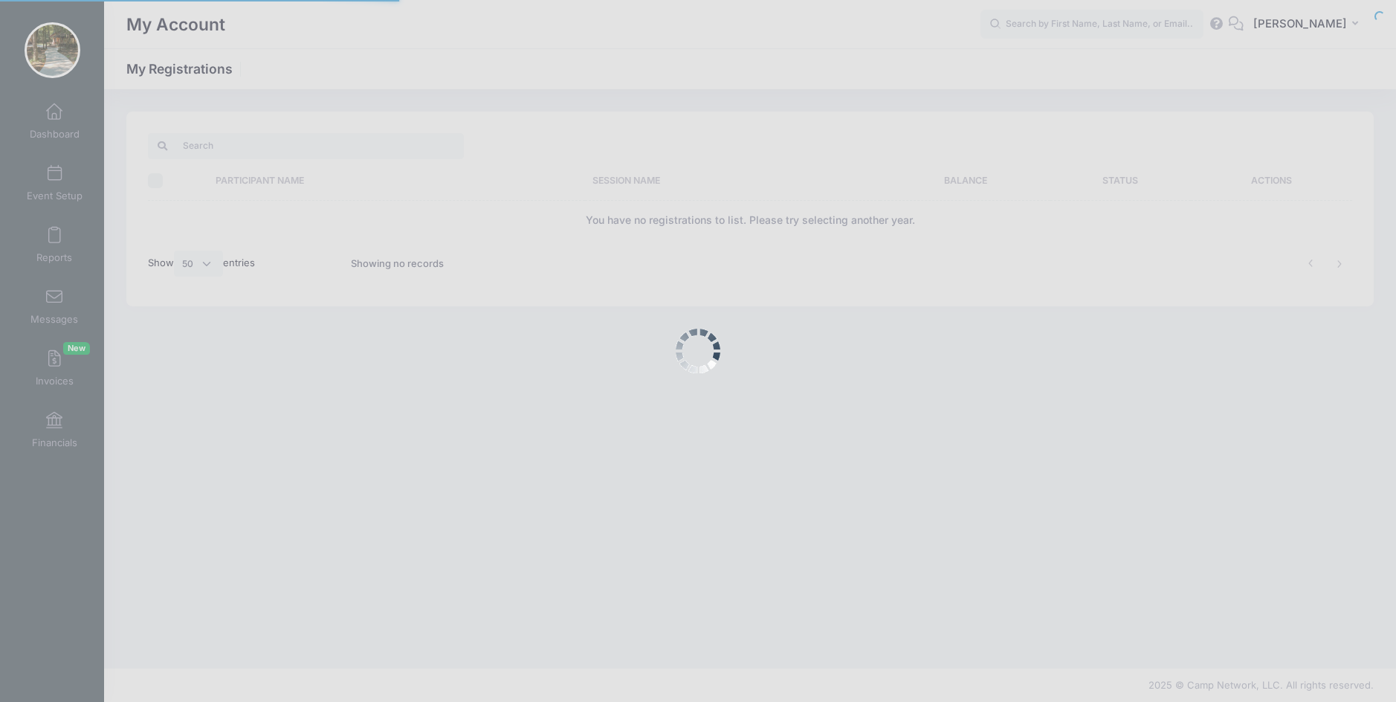
select select "50"
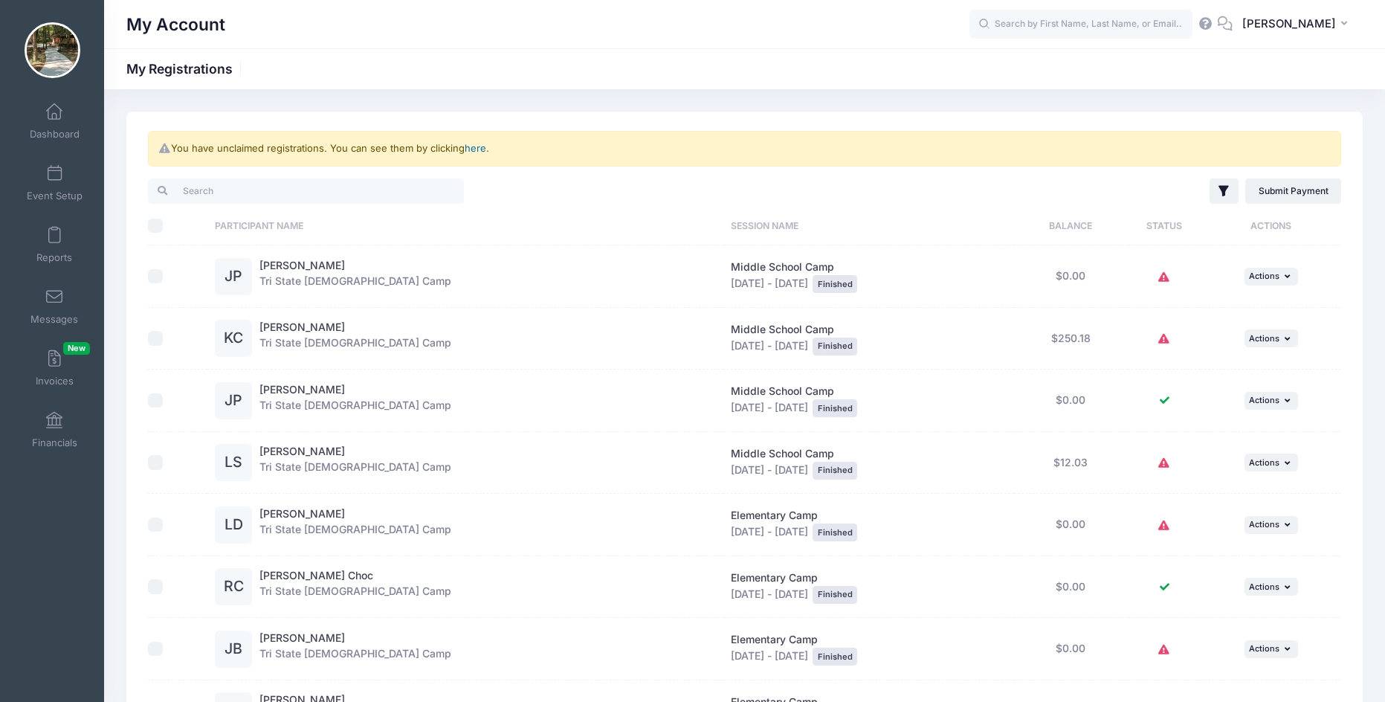
click at [477, 149] on link "here" at bounding box center [476, 148] width 22 height 12
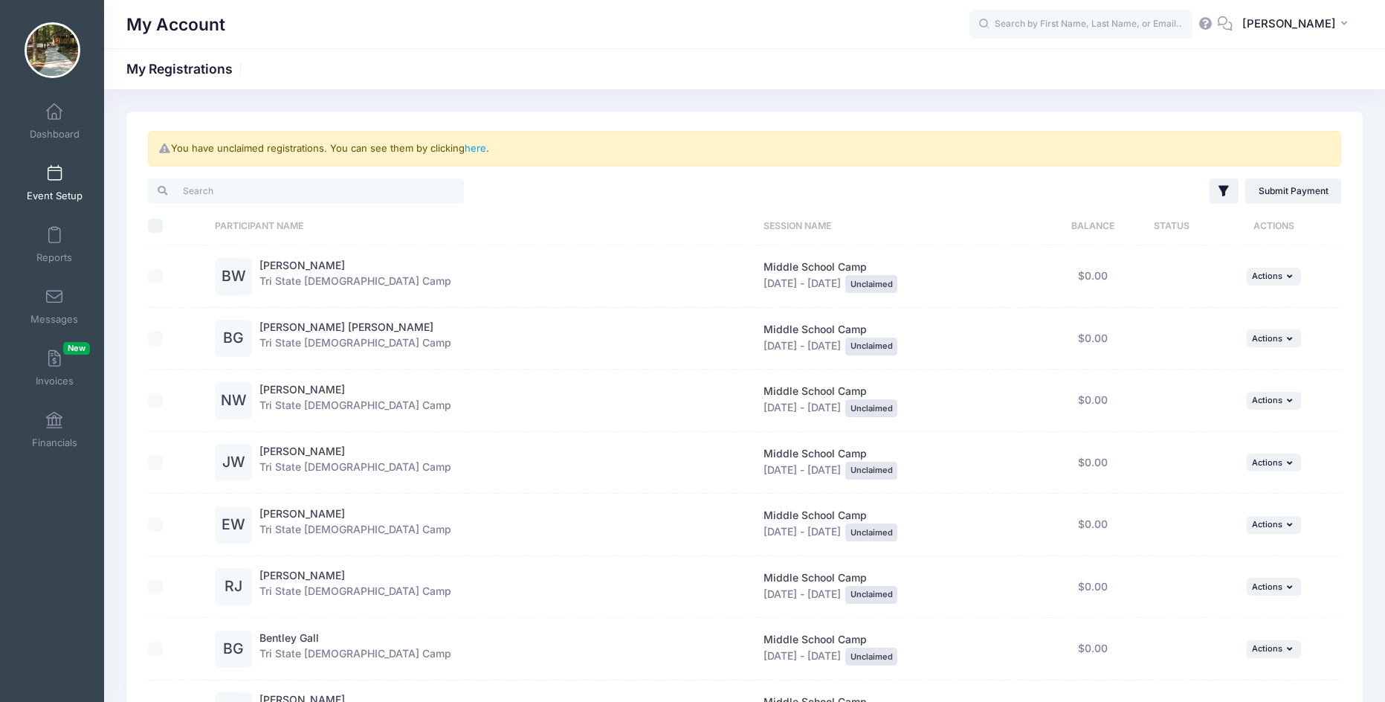
click at [54, 180] on span at bounding box center [54, 174] width 0 height 16
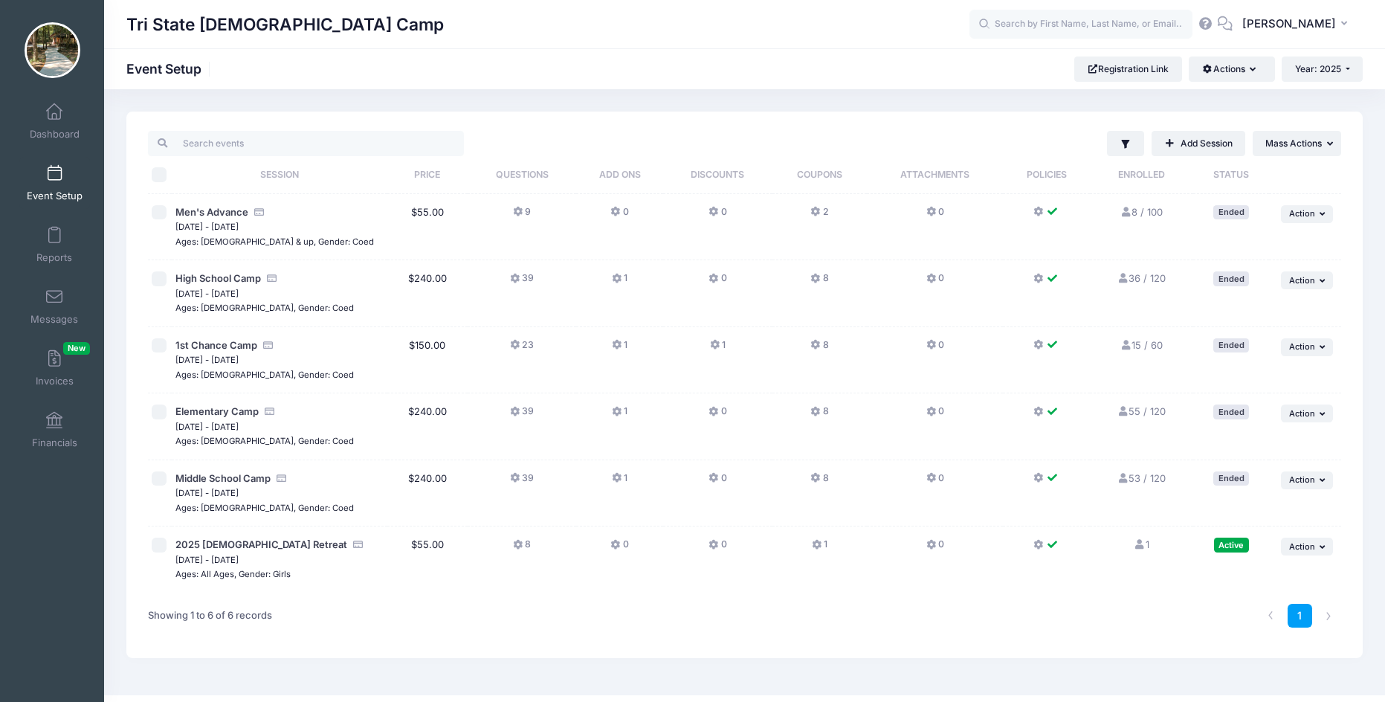
drag, startPoint x: 233, startPoint y: 544, endPoint x: 401, endPoint y: 581, distance: 171.2
click at [405, 581] on td "$55.00" at bounding box center [427, 559] width 81 height 66
click at [1313, 553] on button "... Action" at bounding box center [1307, 547] width 52 height 18
click at [158, 547] on input "checkbox" at bounding box center [159, 545] width 15 height 15
checkbox input "true"
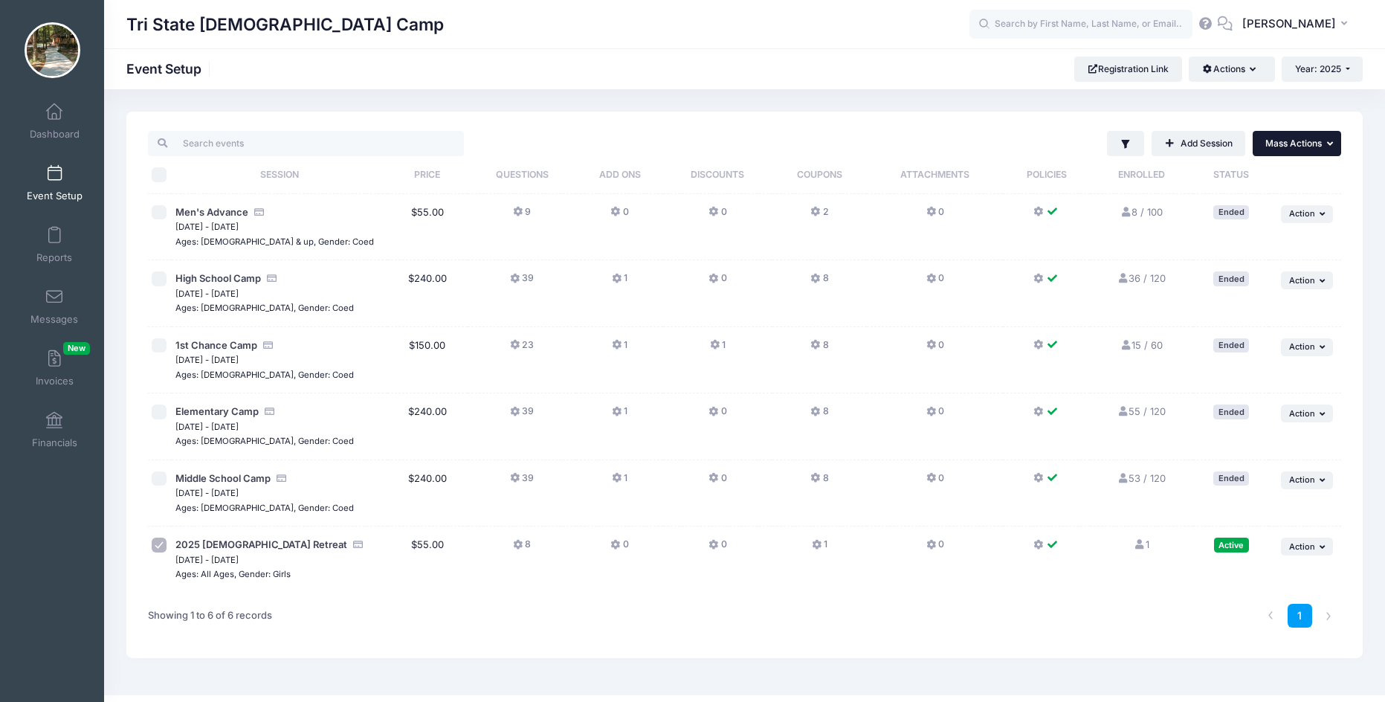
click at [1312, 140] on span "Mass Actions" at bounding box center [1294, 143] width 57 height 11
click at [1250, 70] on icon "button" at bounding box center [1256, 70] width 12 height 0
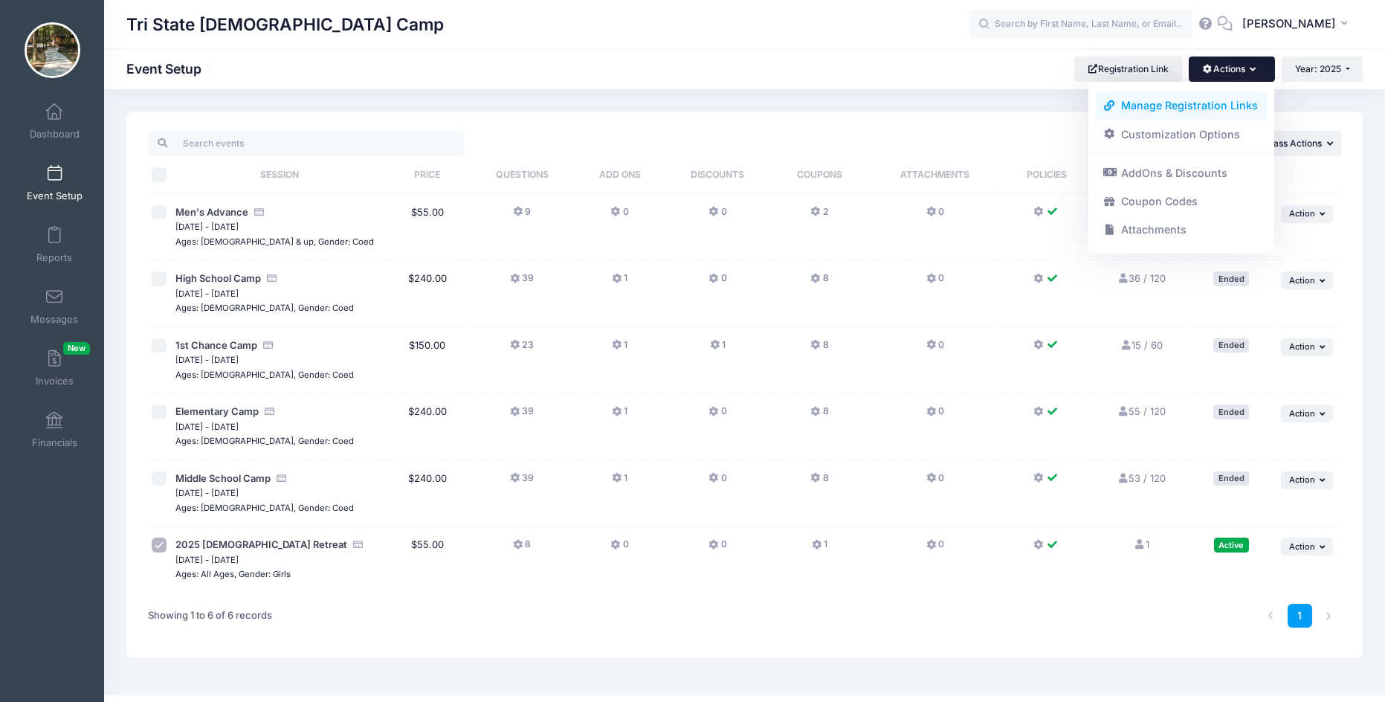
click at [1178, 107] on link "Manage Registration Links" at bounding box center [1182, 105] width 172 height 28
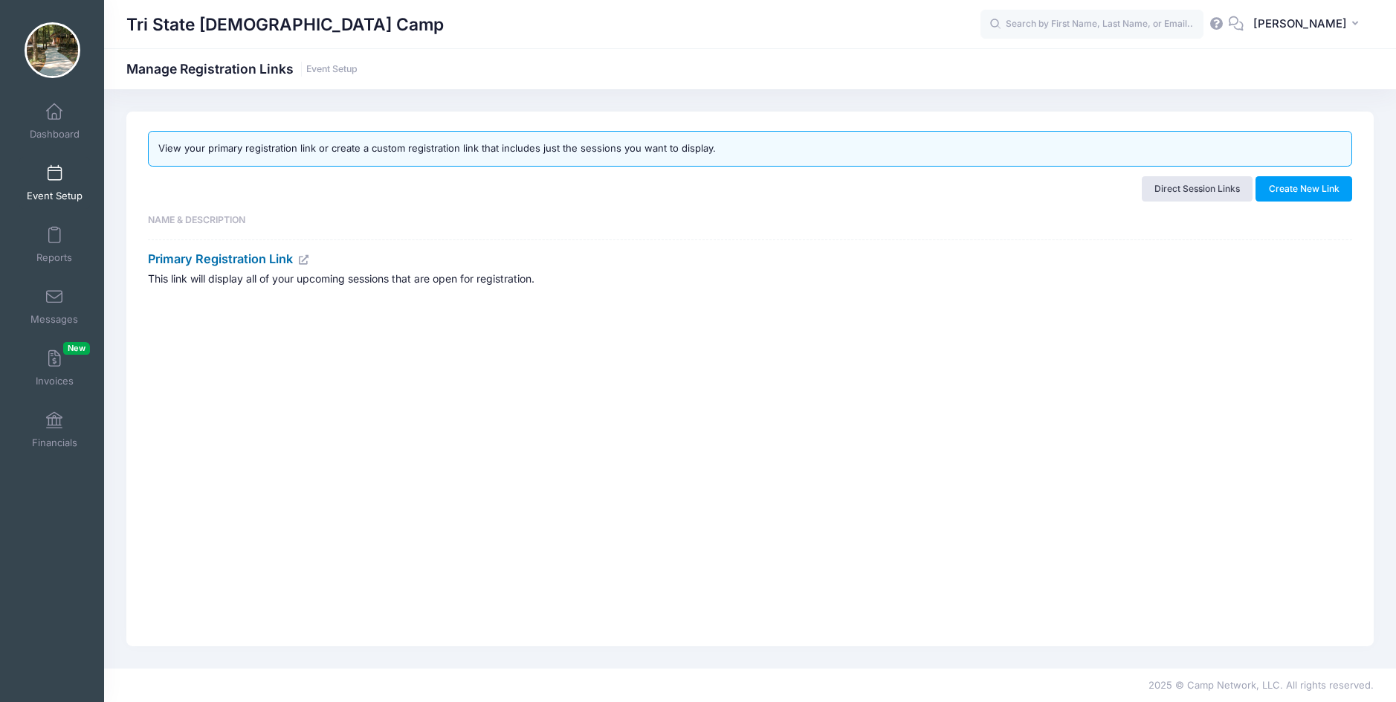
click at [236, 260] on link "Primary Registration Link" at bounding box center [229, 258] width 162 height 15
click at [1315, 19] on span "[PERSON_NAME]" at bounding box center [1301, 24] width 94 height 16
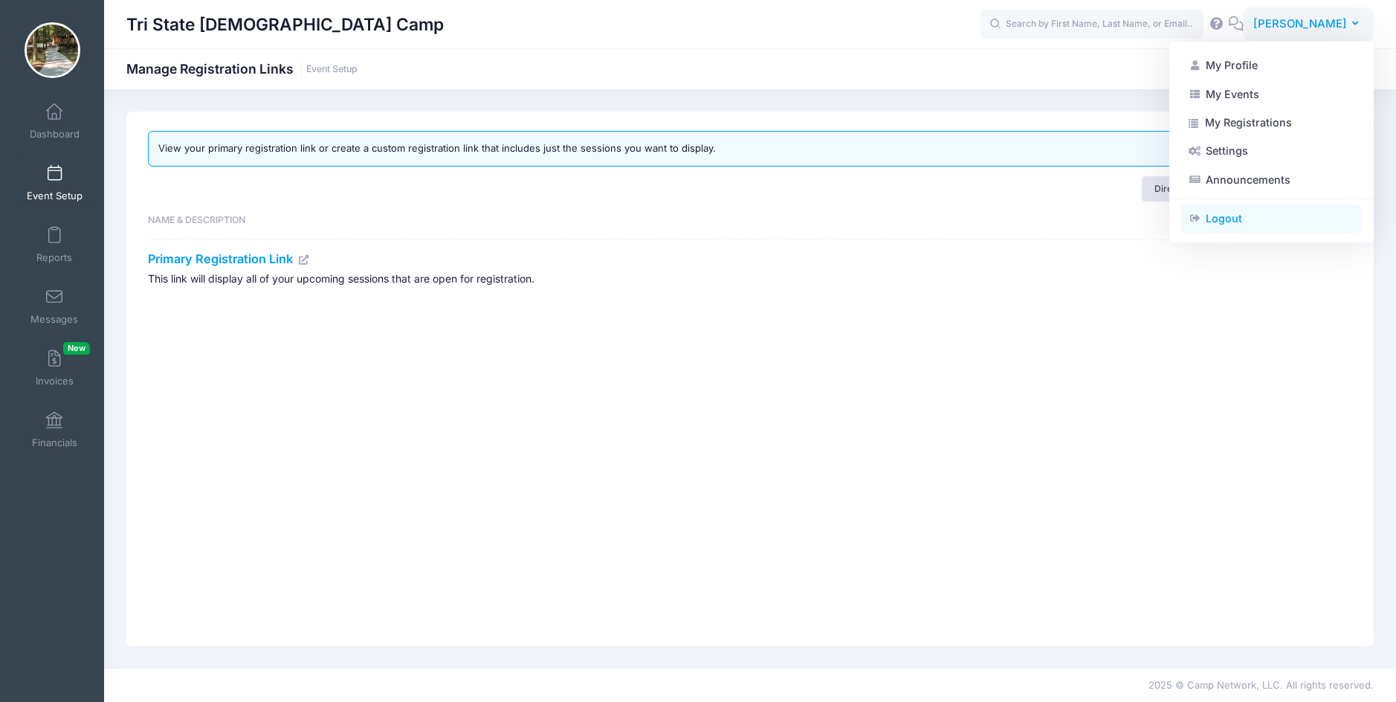
click at [1211, 220] on link "Logout" at bounding box center [1272, 218] width 181 height 28
